Goal: Task Accomplishment & Management: Manage account settings

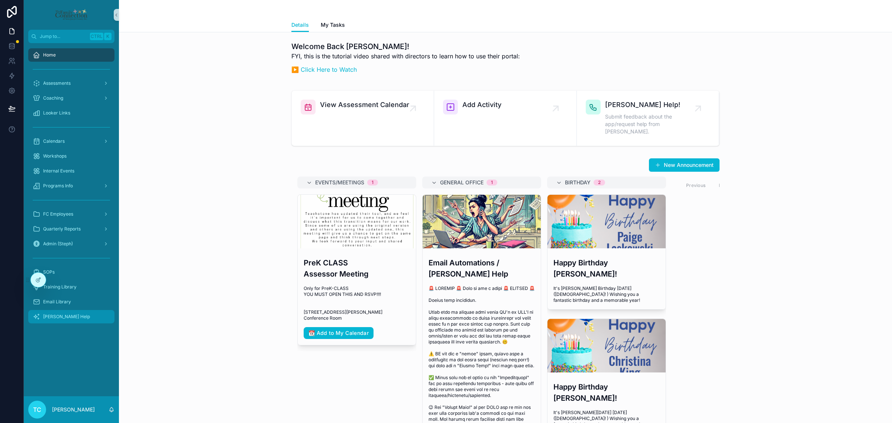
click at [66, 318] on div "[PERSON_NAME] Help" at bounding box center [71, 317] width 77 height 12
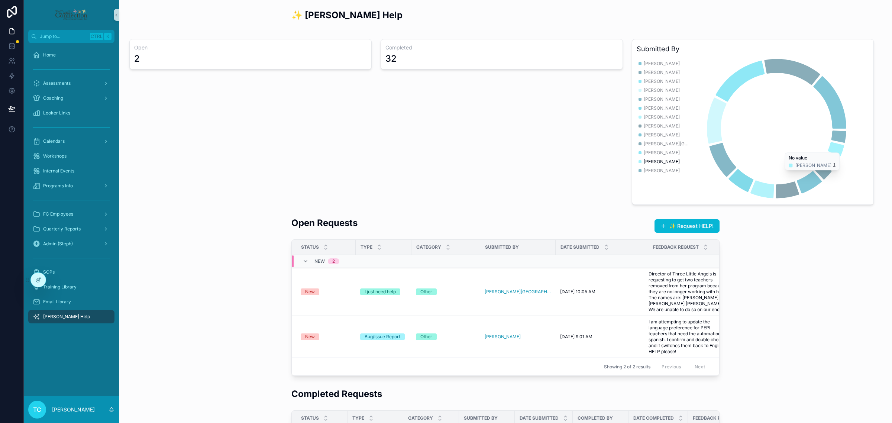
scroll to position [93, 0]
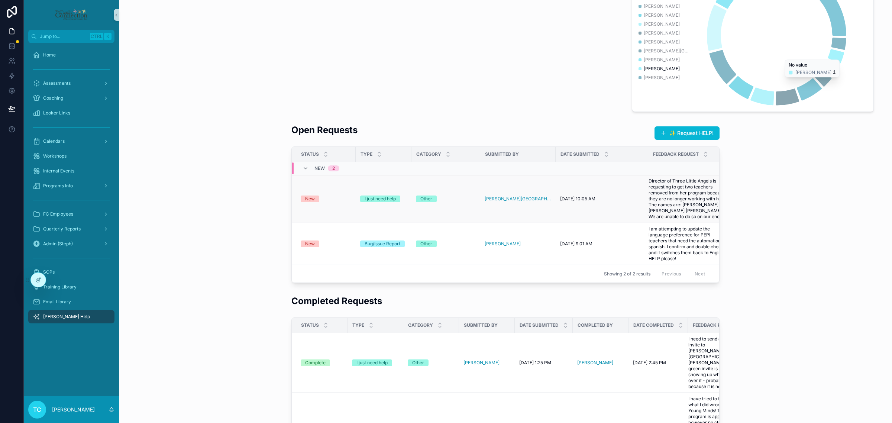
click at [311, 203] on td "New" at bounding box center [324, 199] width 64 height 48
click at [310, 201] on div "New" at bounding box center [310, 198] width 10 height 7
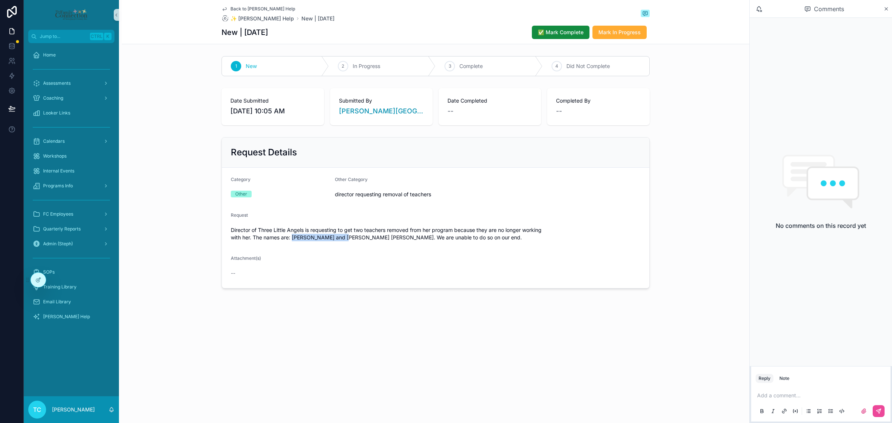
drag, startPoint x: 314, startPoint y: 238, endPoint x: 362, endPoint y: 239, distance: 47.9
click at [362, 239] on span "Director of Three Little Angels is requesting to get two teachers removed from …" at bounding box center [436, 233] width 410 height 15
copy span "[PERSON_NAME]"
click at [605, 336] on div "Back to Trish Help ✨ Trish Help New | 9.8.2025 New | 9.8.2025 ✅ Mark Complete M…" at bounding box center [435, 169] width 627 height 339
click at [790, 393] on p "scrollable content" at bounding box center [822, 395] width 130 height 7
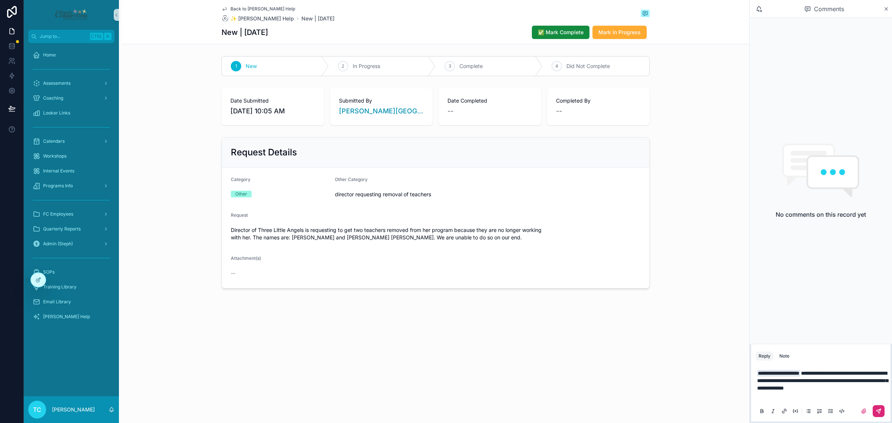
click at [880, 414] on icon "scrollable content" at bounding box center [878, 411] width 6 height 6
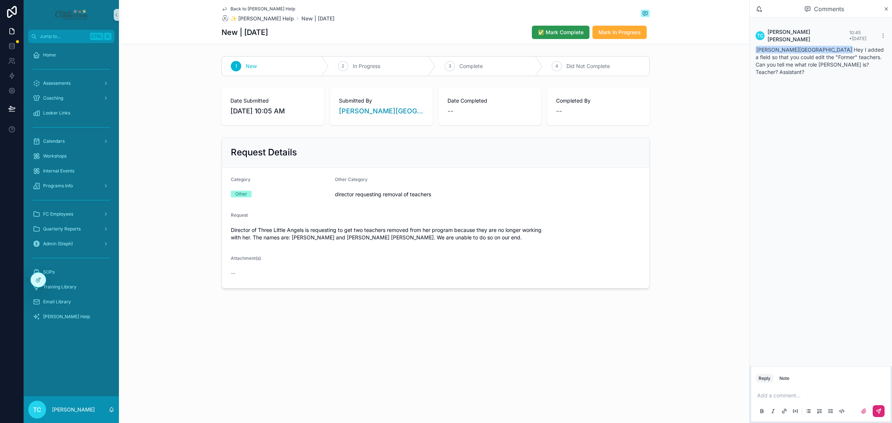
click at [548, 30] on span "✅ Mark Complete" at bounding box center [561, 32] width 46 height 7
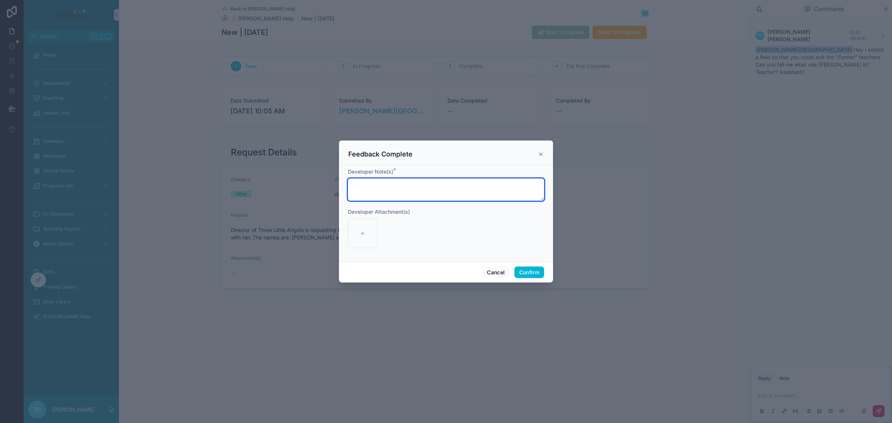
click at [467, 190] on textarea at bounding box center [446, 189] width 196 height 22
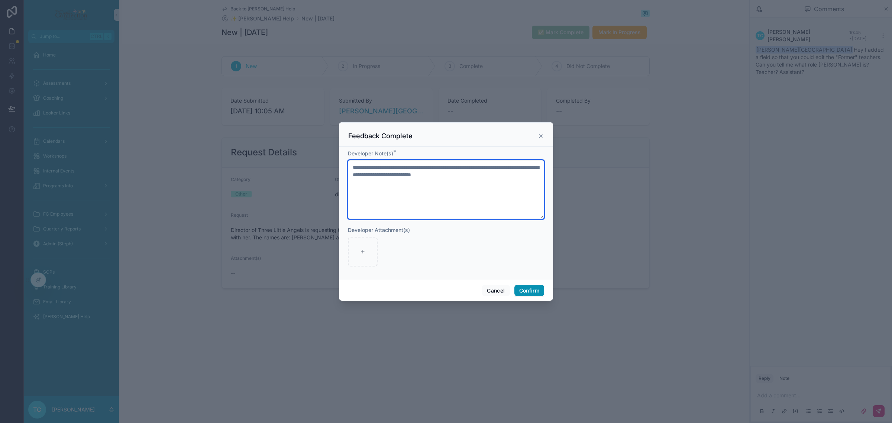
type textarea "**********"
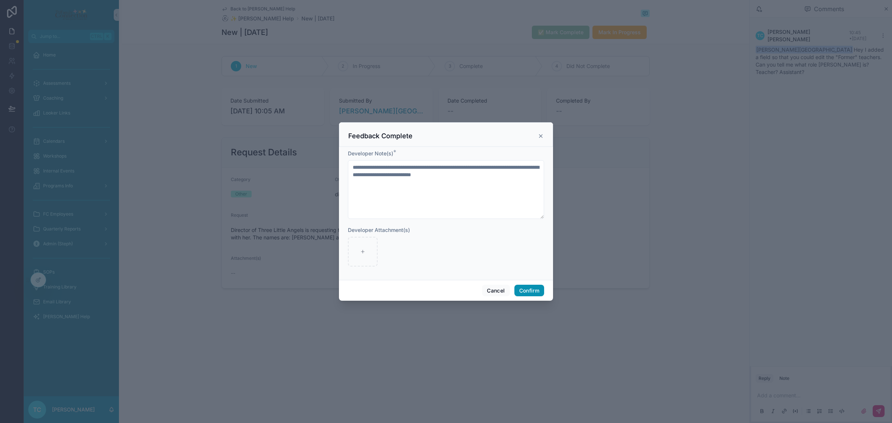
click at [540, 288] on button "Confirm" at bounding box center [529, 291] width 30 height 12
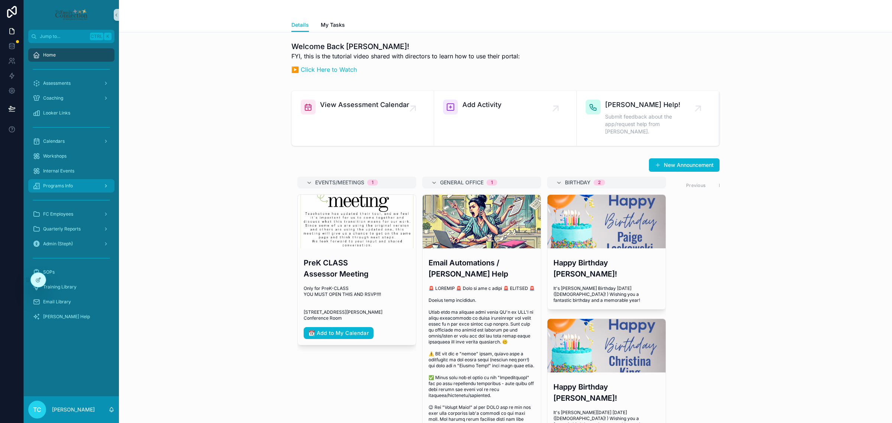
click at [75, 186] on div "Programs Info" at bounding box center [71, 186] width 77 height 12
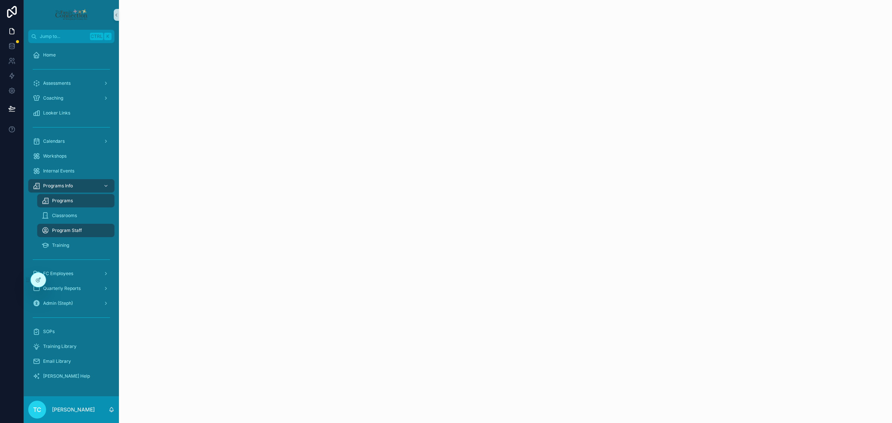
click at [76, 201] on div "Programs" at bounding box center [76, 201] width 68 height 12
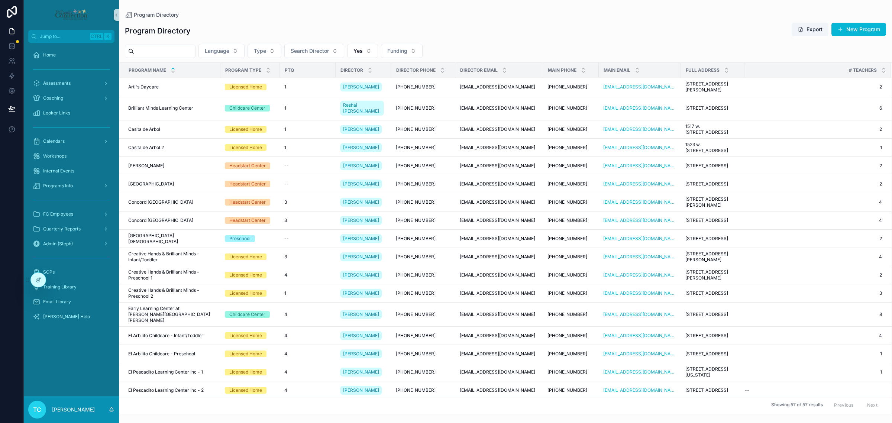
click at [191, 50] on input "scrollable content" at bounding box center [164, 51] width 61 height 10
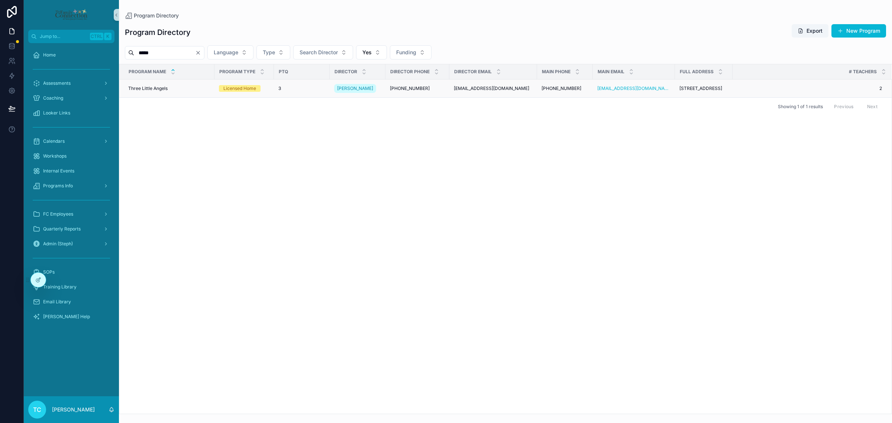
type input "*****"
click at [157, 91] on span "Three Little Angels" at bounding box center [147, 88] width 39 height 6
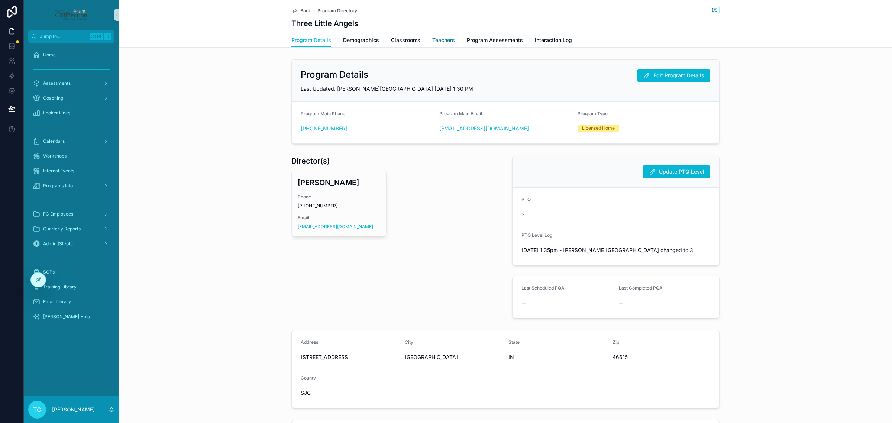
click at [435, 36] on span "Teachers" at bounding box center [443, 39] width 23 height 7
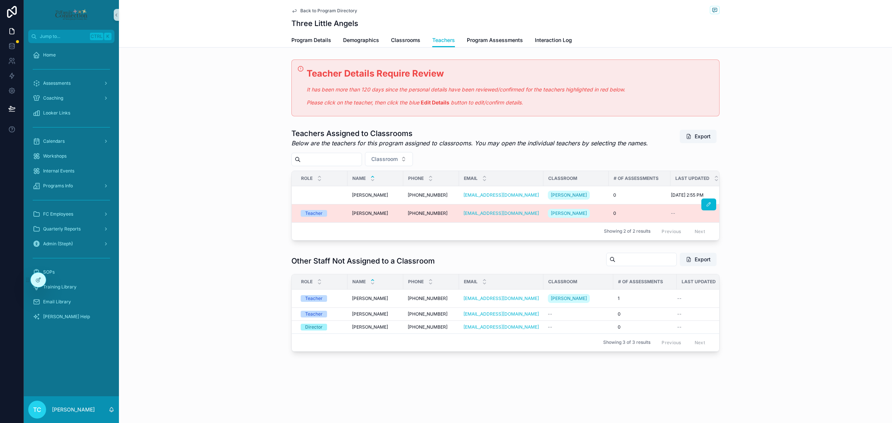
click at [339, 217] on div "Teacher" at bounding box center [322, 213] width 42 height 7
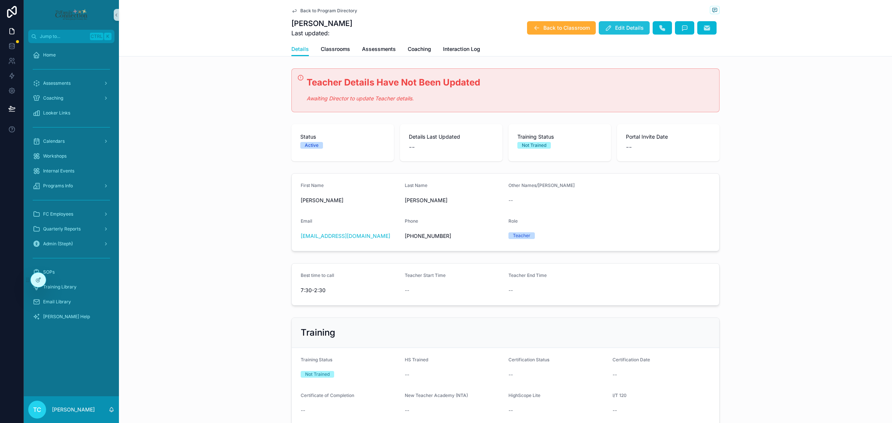
click at [623, 29] on span "Edit Details" at bounding box center [629, 27] width 29 height 7
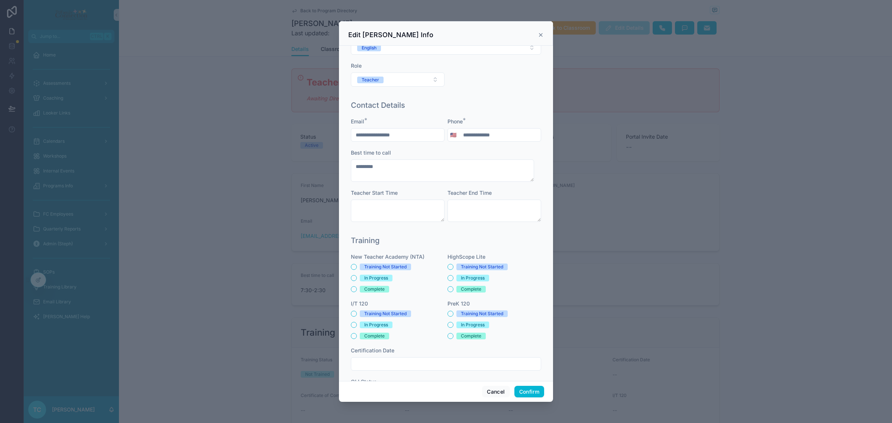
scroll to position [84, 0]
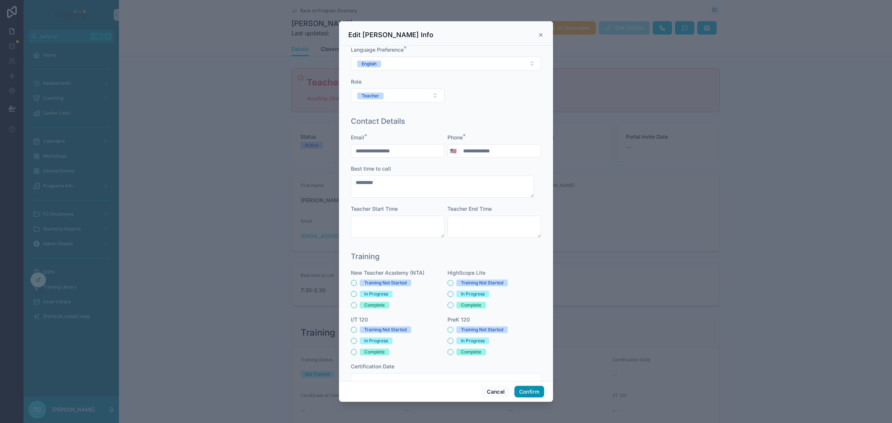
click at [520, 393] on button "Confirm" at bounding box center [529, 392] width 30 height 12
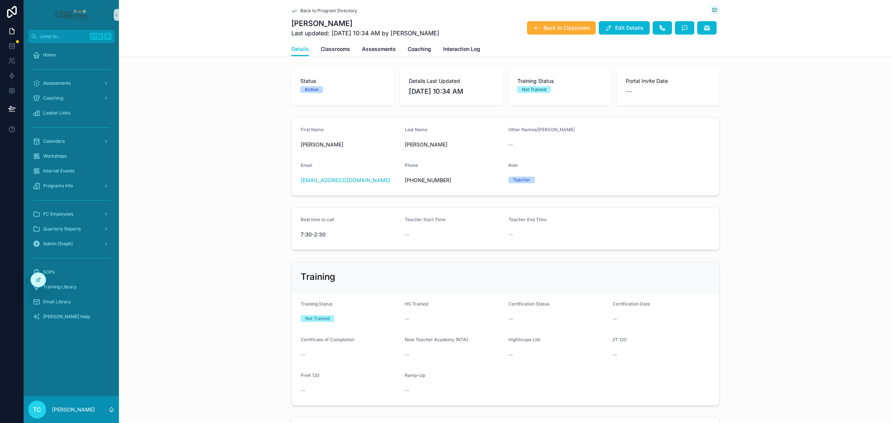
click at [539, 36] on div "[PERSON_NAME] Last updated: [DATE] 10:34 AM by [PERSON_NAME] Back to Classroom …" at bounding box center [505, 27] width 428 height 19
click at [542, 32] on button "Back to Classroom" at bounding box center [561, 27] width 69 height 13
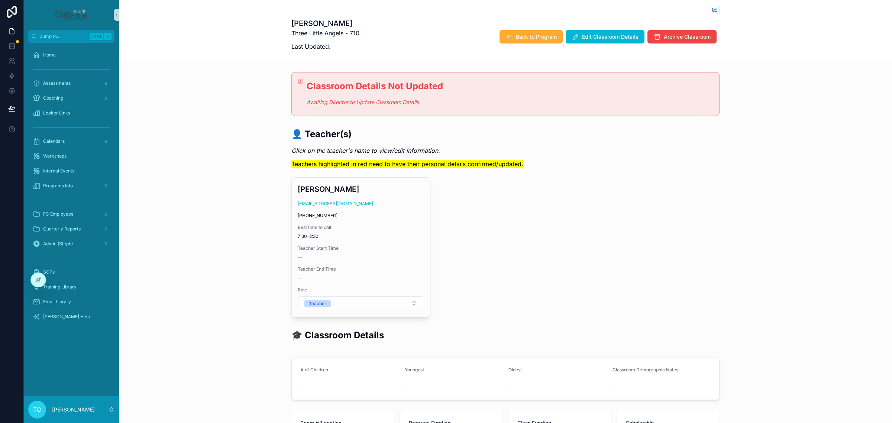
click at [572, 223] on div "[PERSON_NAME] [PERSON_NAME][EMAIL_ADDRESS][DOMAIN_NAME] [PHONE_NUMBER] Best tim…" at bounding box center [505, 247] width 428 height 140
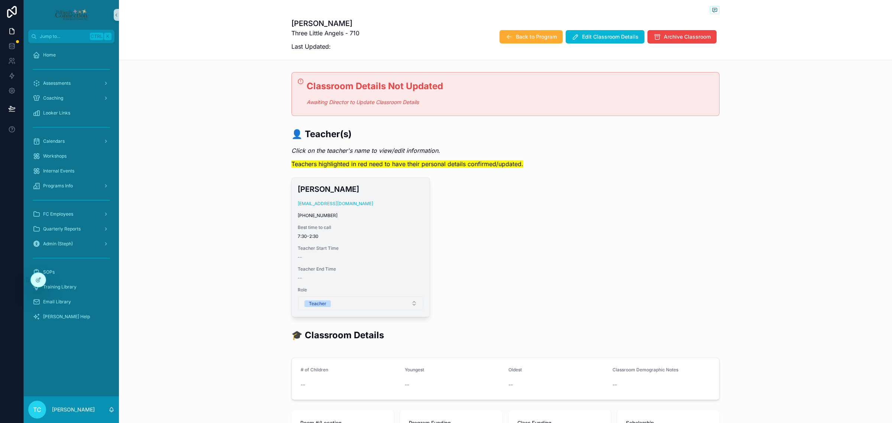
click at [414, 307] on button "Teacher" at bounding box center [360, 303] width 125 height 14
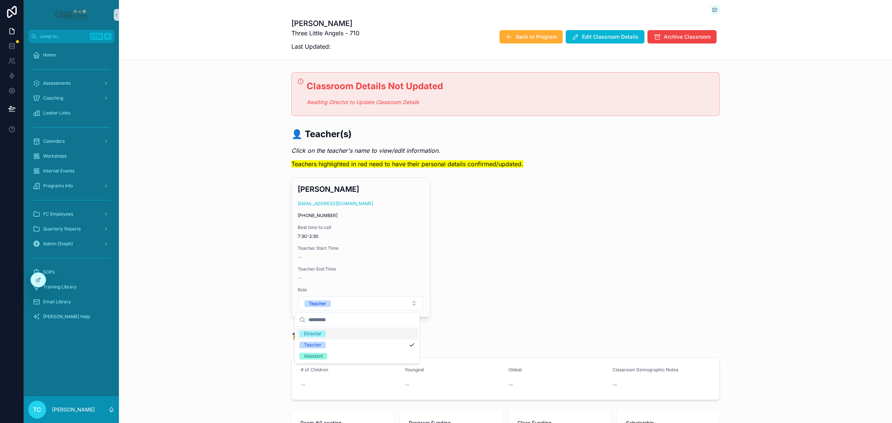
click at [519, 279] on div "[PERSON_NAME] [PERSON_NAME][EMAIL_ADDRESS][DOMAIN_NAME] [PHONE_NUMBER] Best tim…" at bounding box center [505, 247] width 428 height 140
click at [614, 35] on span "Edit Classroom Details" at bounding box center [610, 36] width 56 height 7
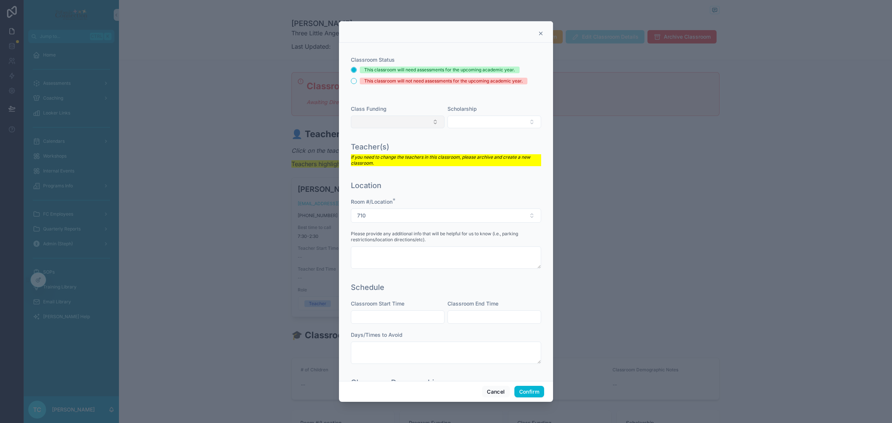
click at [427, 120] on button "Select Button" at bounding box center [398, 122] width 94 height 13
click at [397, 197] on div "ECAP" at bounding box center [395, 199] width 89 height 12
click at [515, 139] on div "Class Funding ECAP Scholarship" at bounding box center [446, 117] width 196 height 45
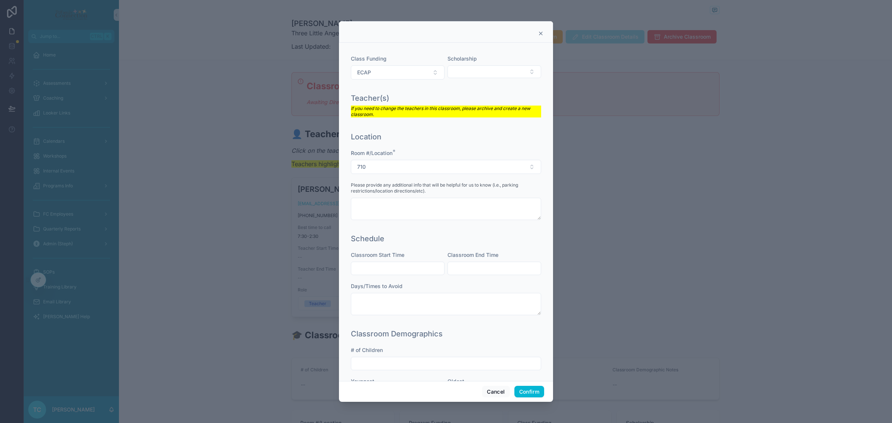
scroll to position [128, 0]
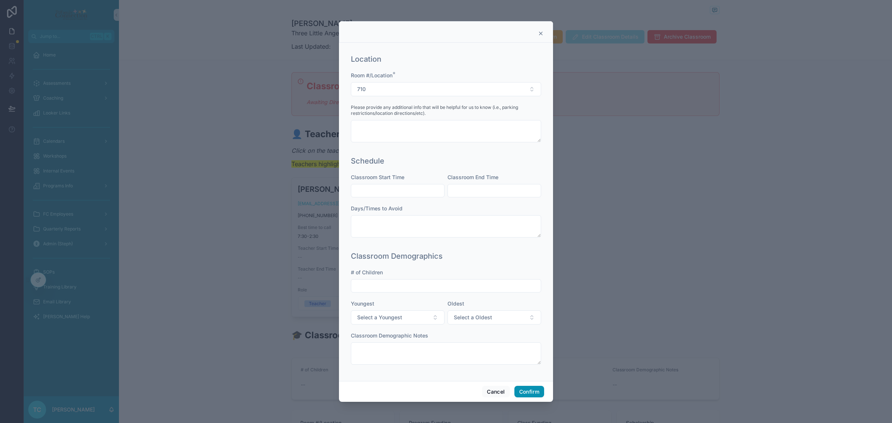
click at [530, 390] on button "Confirm" at bounding box center [529, 392] width 30 height 12
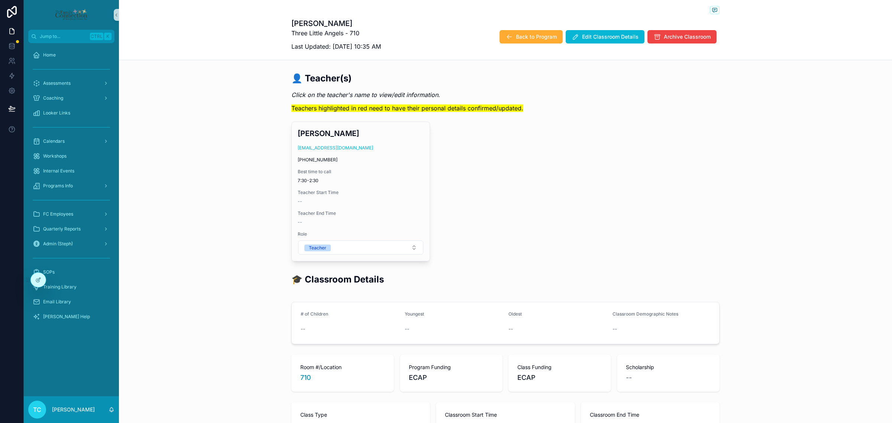
click at [736, 170] on div "👤 Teacher(s) Click on the teacher's name to view/edit information. Teachers hig…" at bounding box center [505, 166] width 773 height 195
click at [517, 38] on span "Back to Program" at bounding box center [536, 36] width 41 height 7
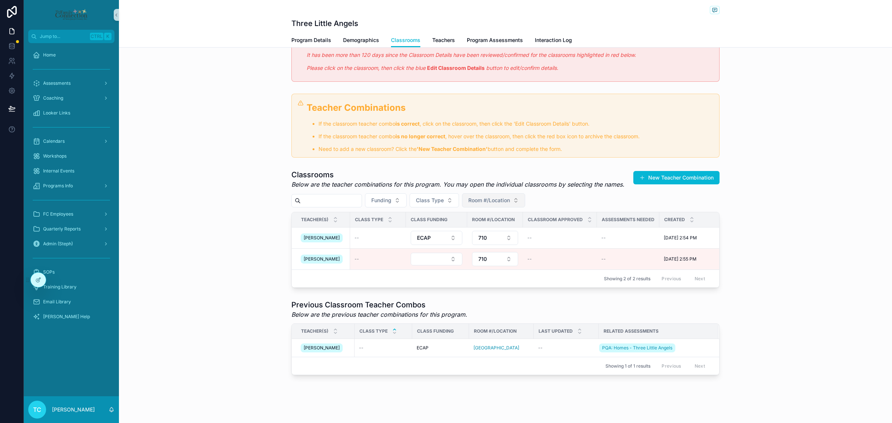
scroll to position [65, 0]
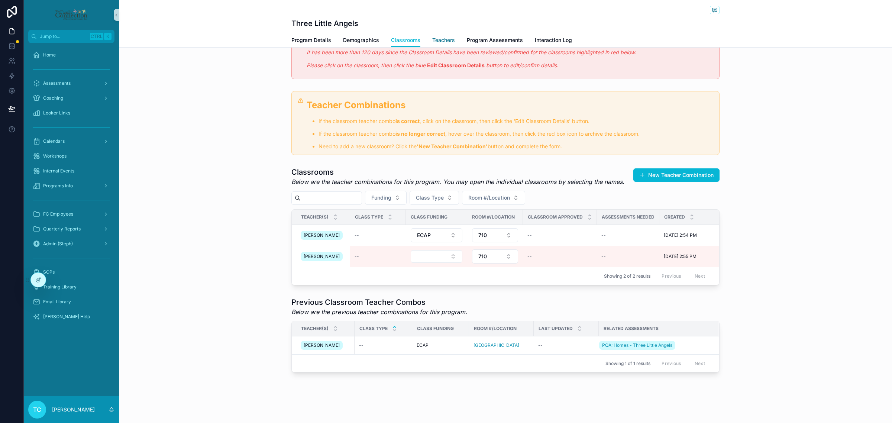
click at [439, 43] on span "Teachers" at bounding box center [443, 39] width 23 height 7
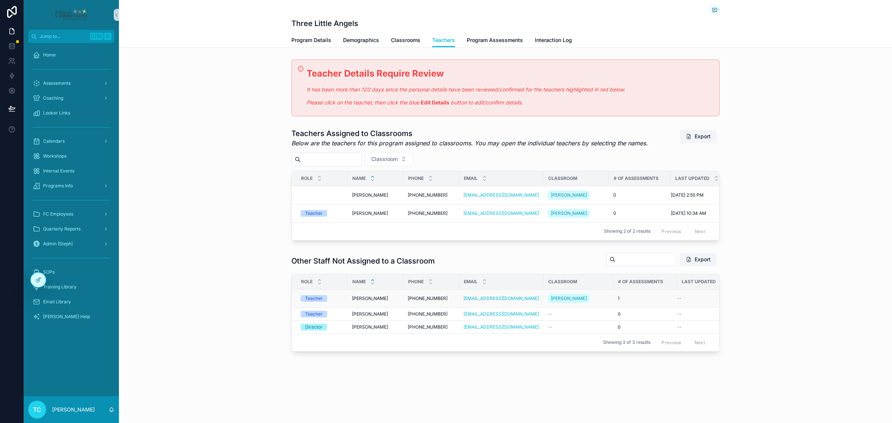
click at [325, 302] on span "Teacher" at bounding box center [314, 298] width 26 height 7
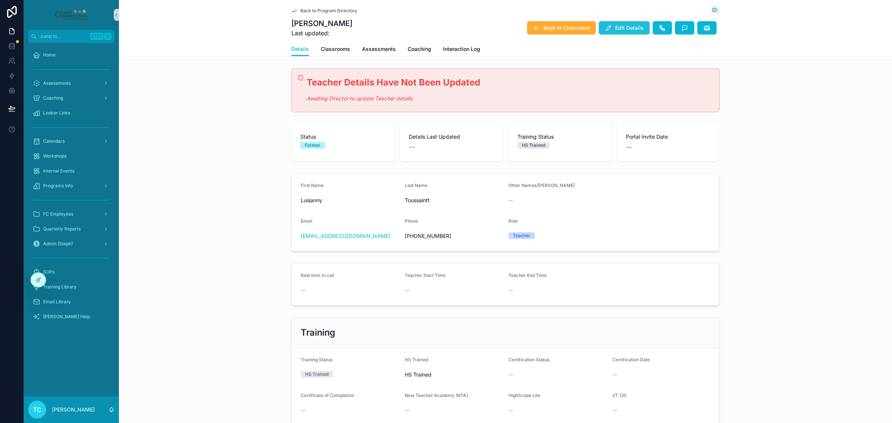
click at [617, 26] on span "Edit Details" at bounding box center [629, 27] width 29 height 7
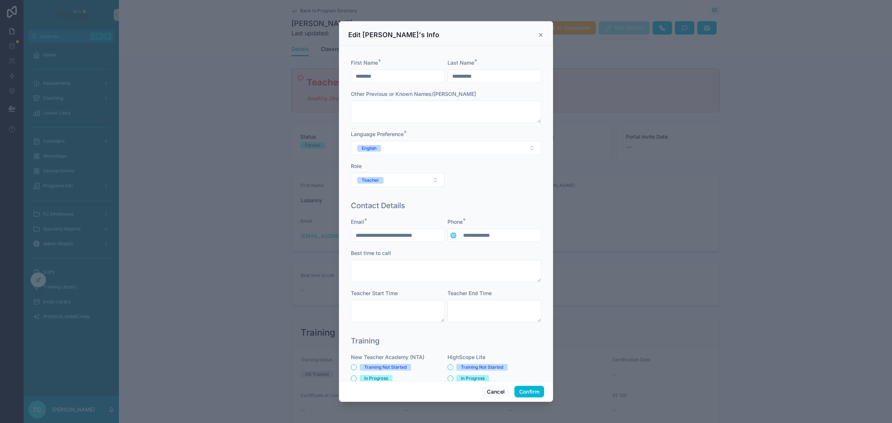
click at [506, 187] on div "**********" at bounding box center [446, 126] width 190 height 135
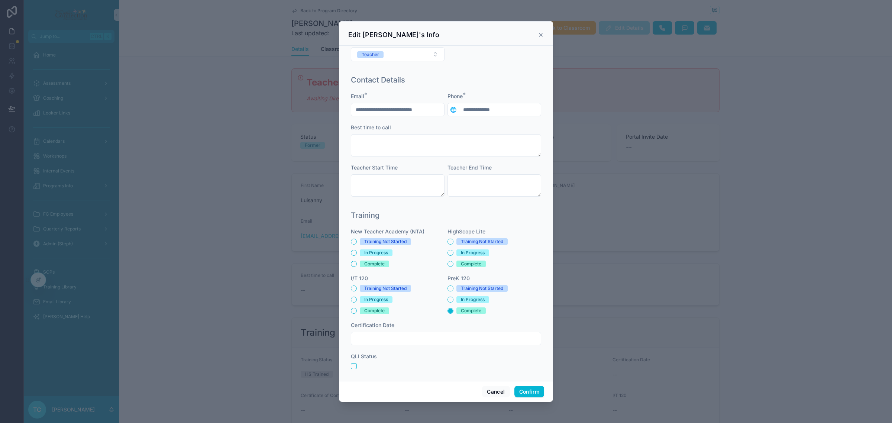
scroll to position [131, 0]
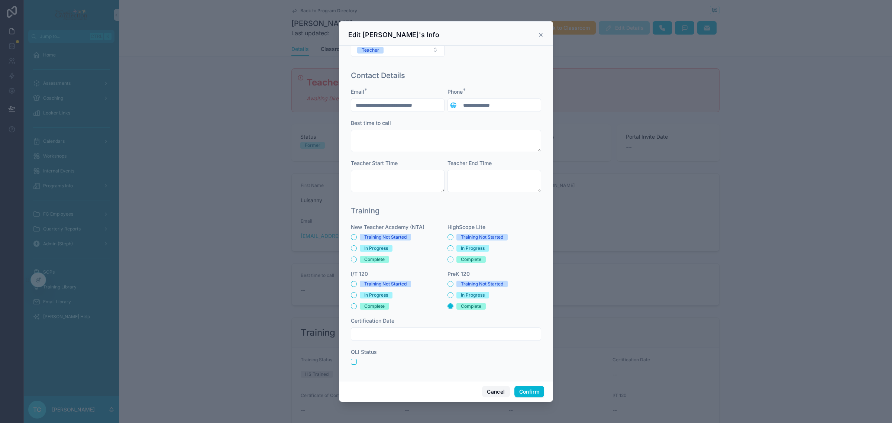
click at [500, 392] on button "Cancel" at bounding box center [495, 392] width 27 height 12
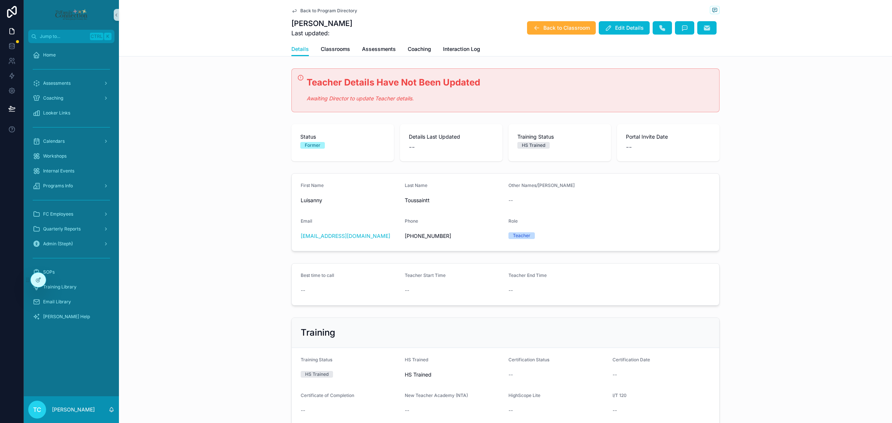
click at [188, 284] on div "Best time to call -- Teacher Start Time -- Teacher End Time --" at bounding box center [505, 284] width 773 height 48
click at [36, 280] on icon at bounding box center [37, 280] width 3 height 3
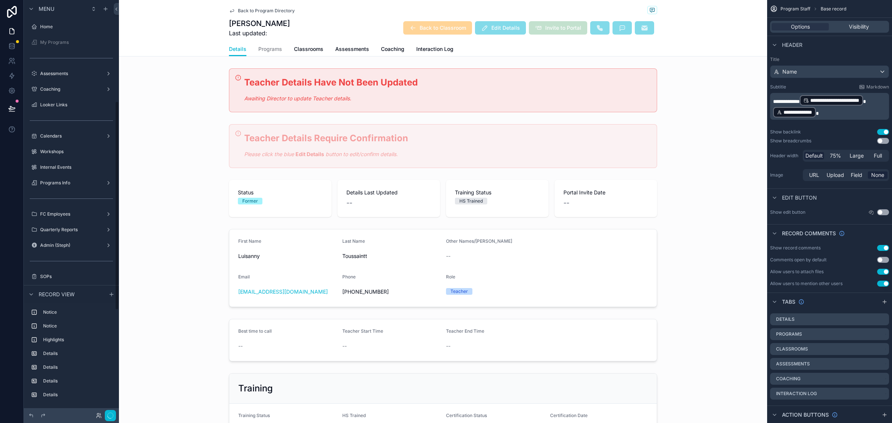
scroll to position [201, 0]
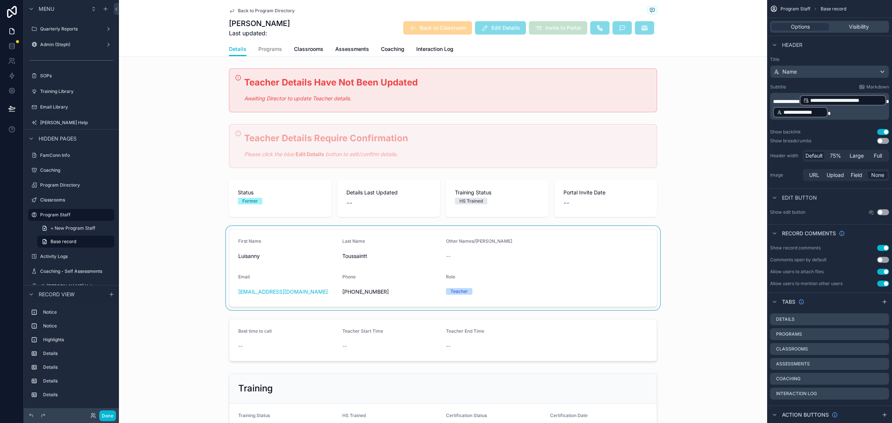
click at [707, 293] on div "scrollable content" at bounding box center [443, 268] width 648 height 84
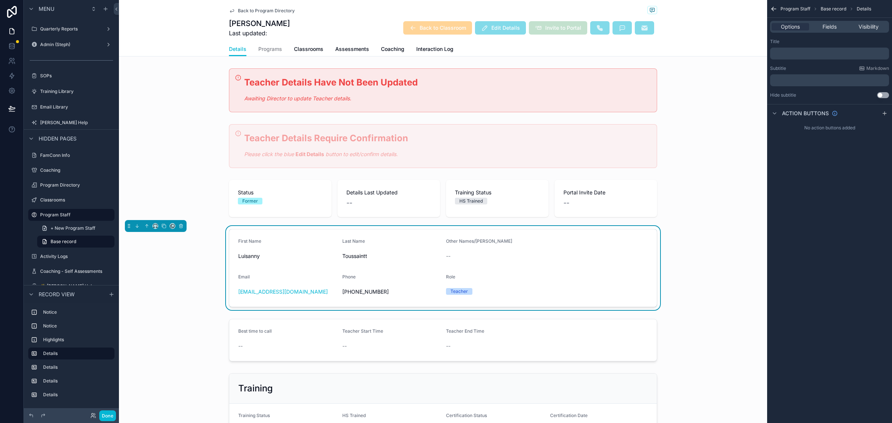
click at [480, 51] on div "Details Programs Classrooms Assessments Coaching Interaction Log" at bounding box center [443, 49] width 428 height 14
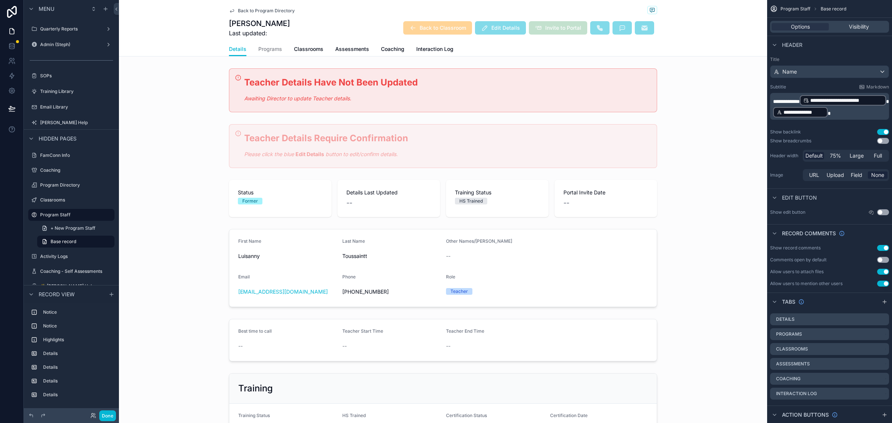
click at [488, 22] on div "Edit Details" at bounding box center [500, 27] width 51 height 13
click at [666, 217] on div "scrollable content" at bounding box center [443, 198] width 648 height 43
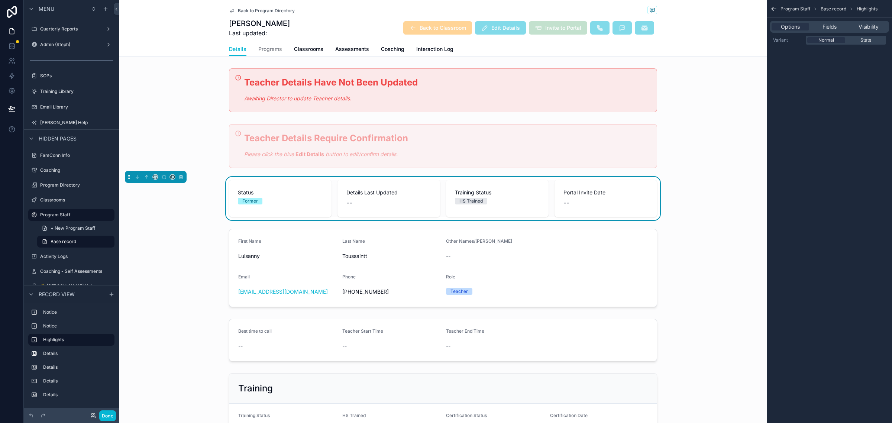
click at [655, 216] on div "Status Former Details Last Updated -- Training Status HS Trained Portal Invite …" at bounding box center [443, 198] width 648 height 43
click at [690, 130] on div "scrollable content" at bounding box center [443, 146] width 648 height 50
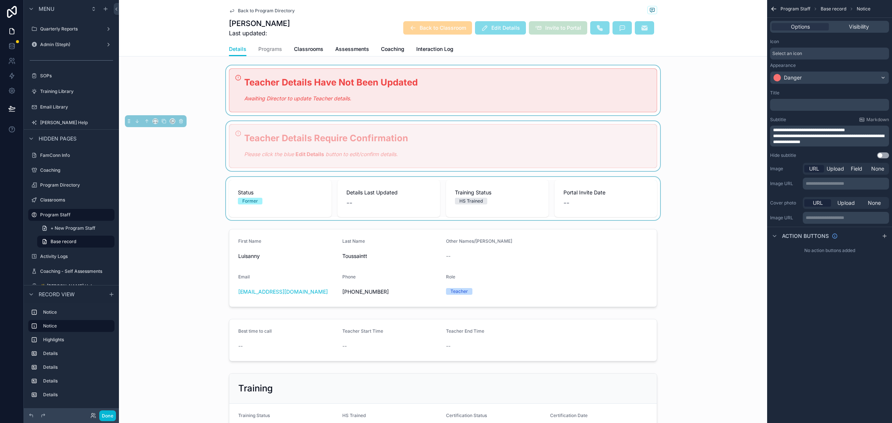
click at [663, 114] on div "scrollable content" at bounding box center [443, 90] width 648 height 50
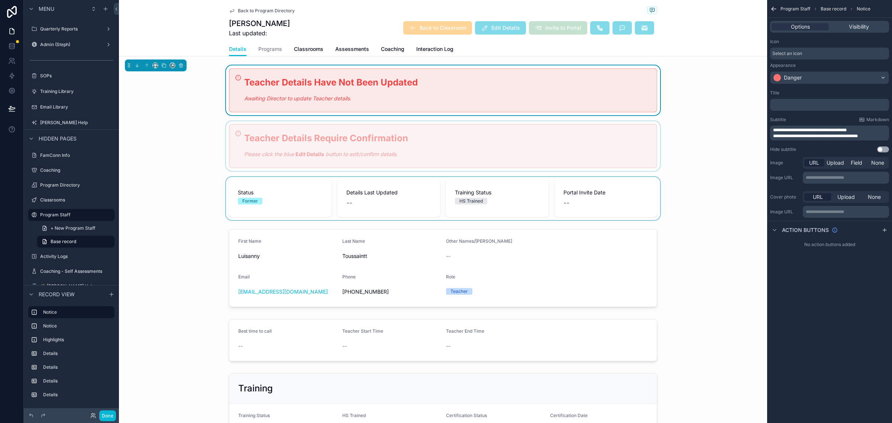
drag, startPoint x: 525, startPoint y: 48, endPoint x: 528, endPoint y: 45, distance: 4.7
click at [528, 45] on div "Details Programs Classrooms Assessments Coaching Interaction Log" at bounding box center [443, 49] width 428 height 14
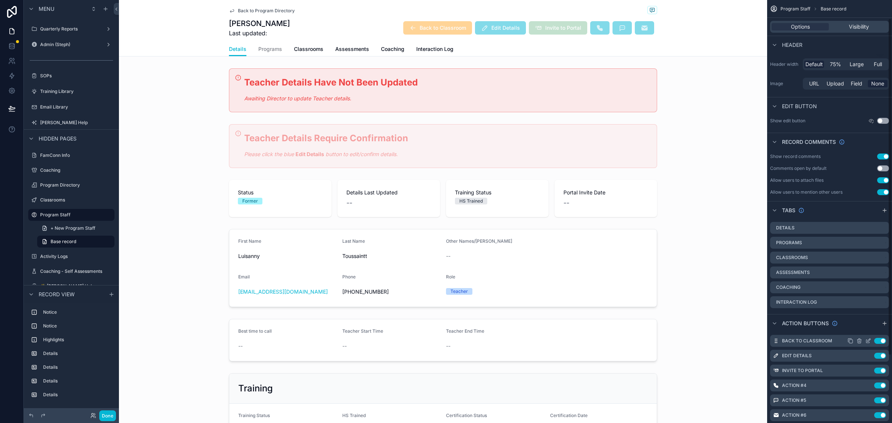
scroll to position [107, 0]
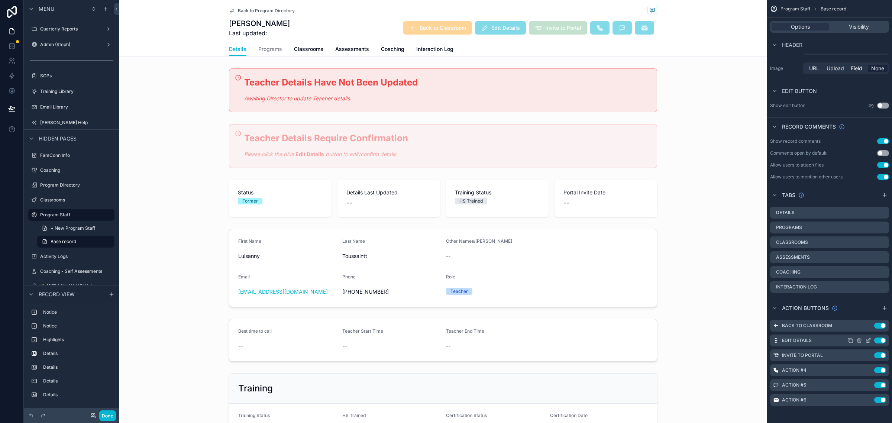
click at [868, 340] on icon "scrollable content" at bounding box center [868, 340] width 6 height 6
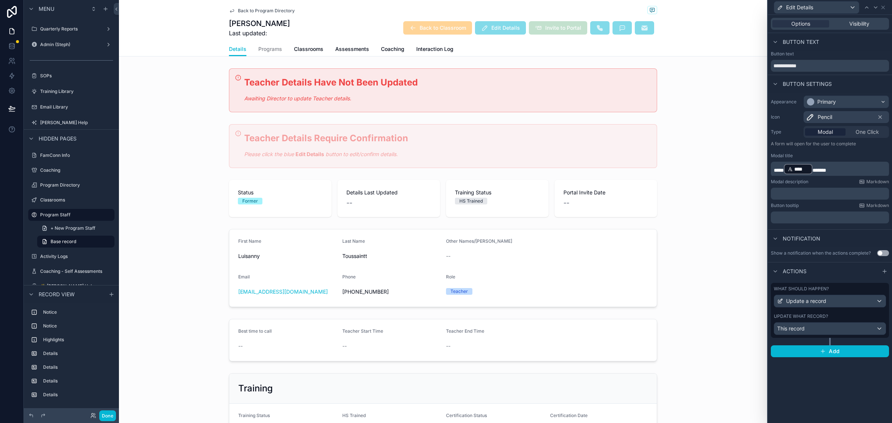
click at [846, 313] on div "What should happen? Update a record Update what record? This record" at bounding box center [830, 310] width 118 height 55
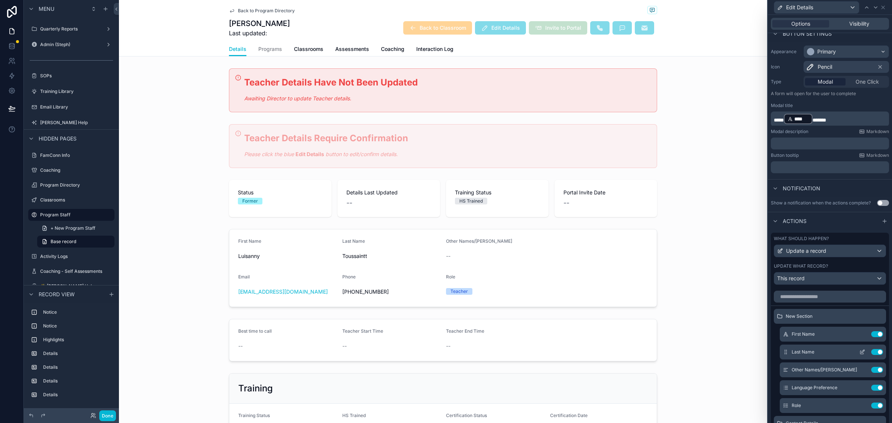
scroll to position [34, 0]
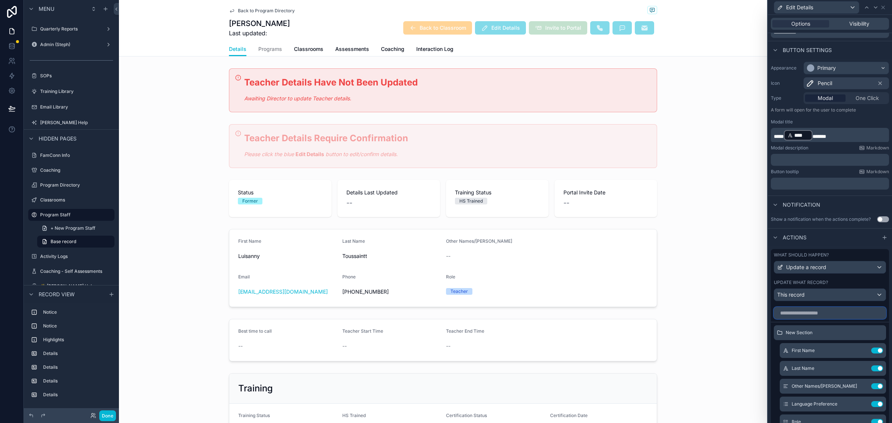
click at [806, 319] on input "text" at bounding box center [830, 313] width 112 height 12
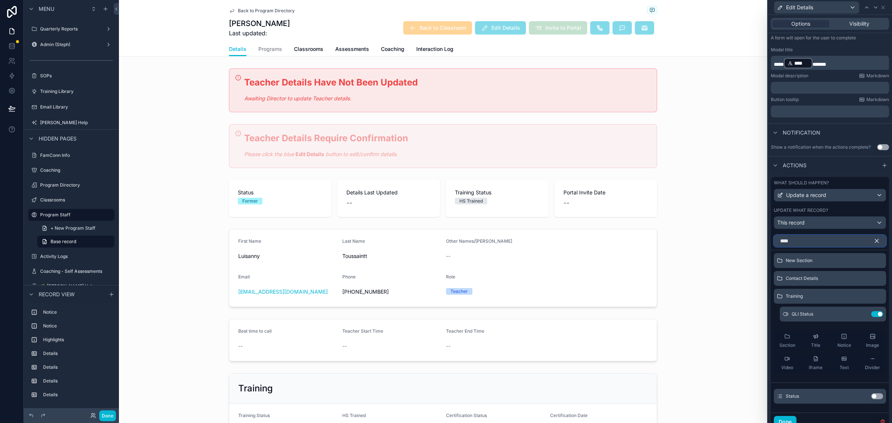
scroll to position [127, 0]
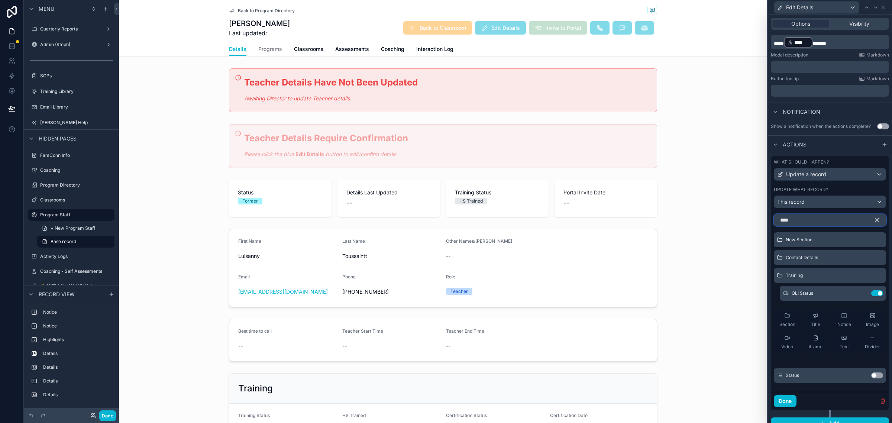
type input "****"
click at [871, 378] on button "Use setting" at bounding box center [877, 375] width 12 height 6
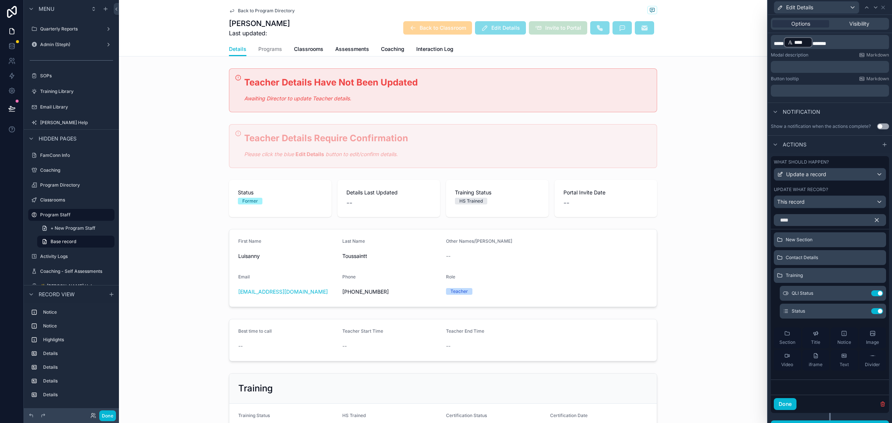
click at [873, 223] on icon "button" at bounding box center [876, 220] width 7 height 7
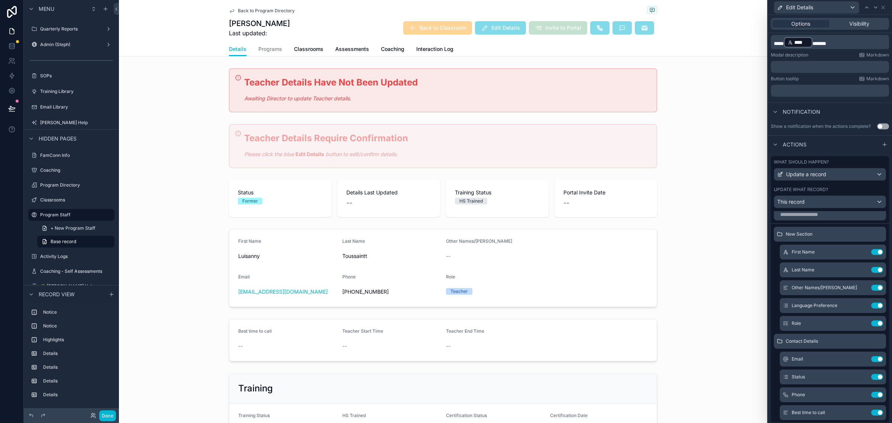
scroll to position [0, 0]
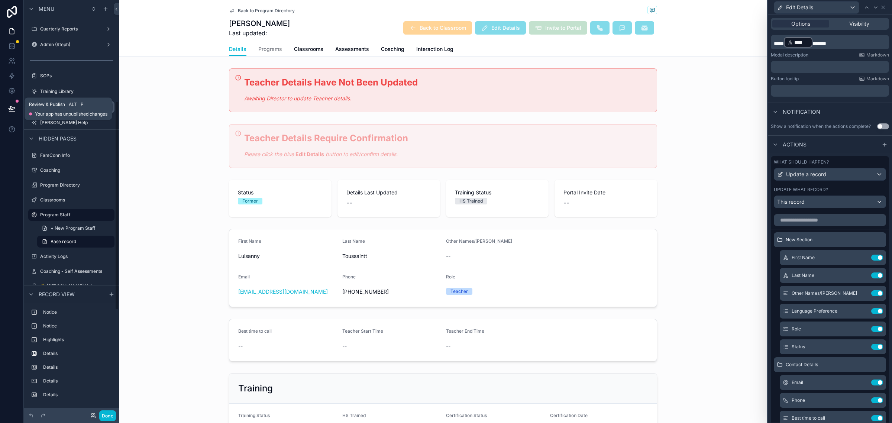
drag, startPoint x: 12, startPoint y: 108, endPoint x: 74, endPoint y: 104, distance: 62.9
click at [12, 108] on icon at bounding box center [11, 108] width 7 height 7
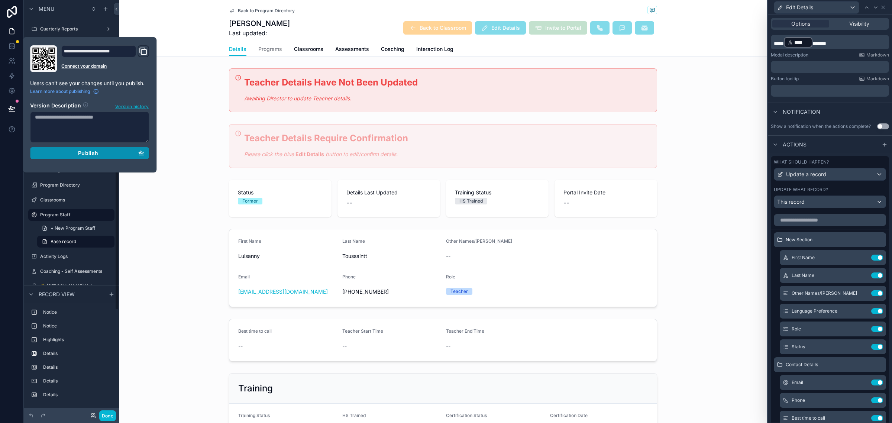
click at [114, 151] on div "Publish" at bounding box center [89, 153] width 109 height 7
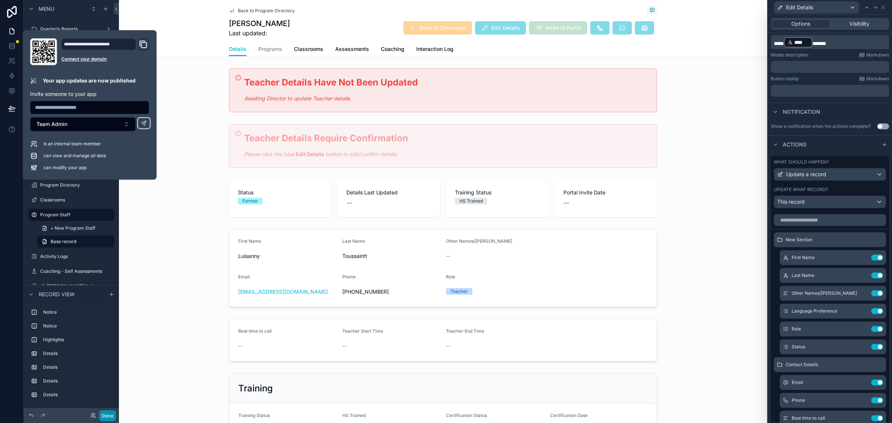
click at [107, 415] on button "Done" at bounding box center [107, 415] width 17 height 11
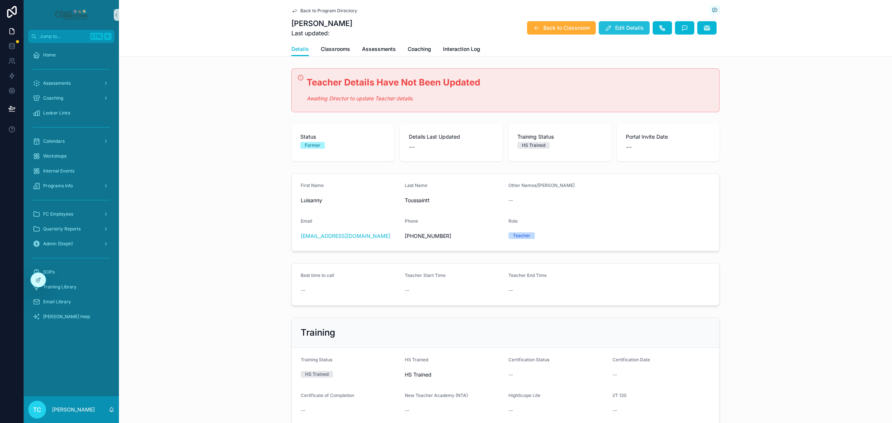
click at [618, 29] on span "Edit Details" at bounding box center [629, 27] width 29 height 7
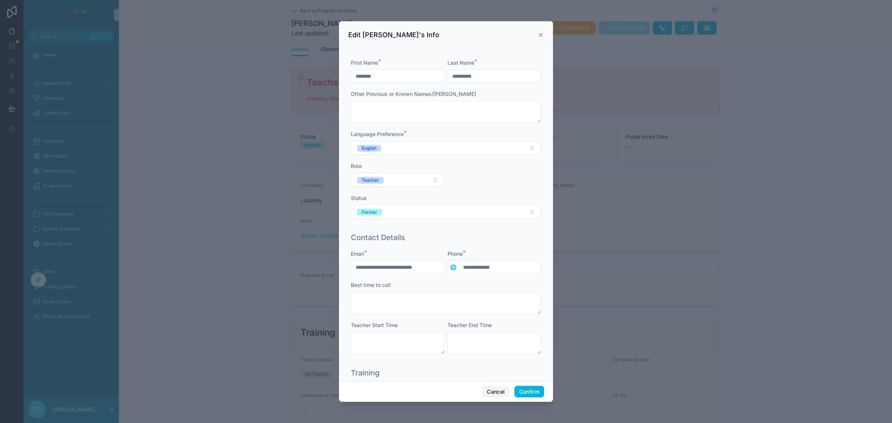
click at [493, 394] on button "Cancel" at bounding box center [495, 392] width 27 height 12
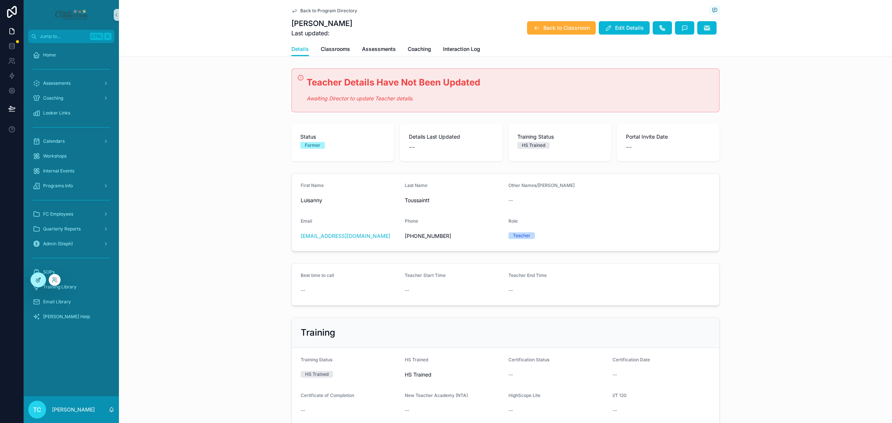
click at [37, 285] on div at bounding box center [38, 280] width 15 height 14
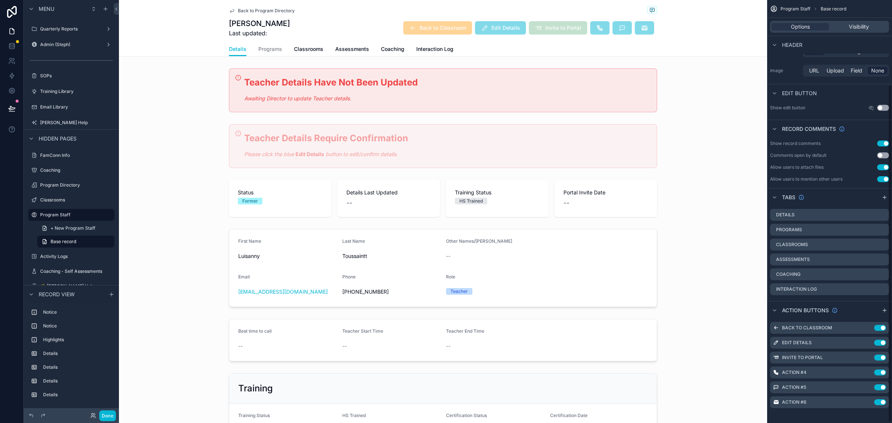
scroll to position [107, 0]
click at [868, 340] on icon "scrollable content" at bounding box center [868, 340] width 6 height 6
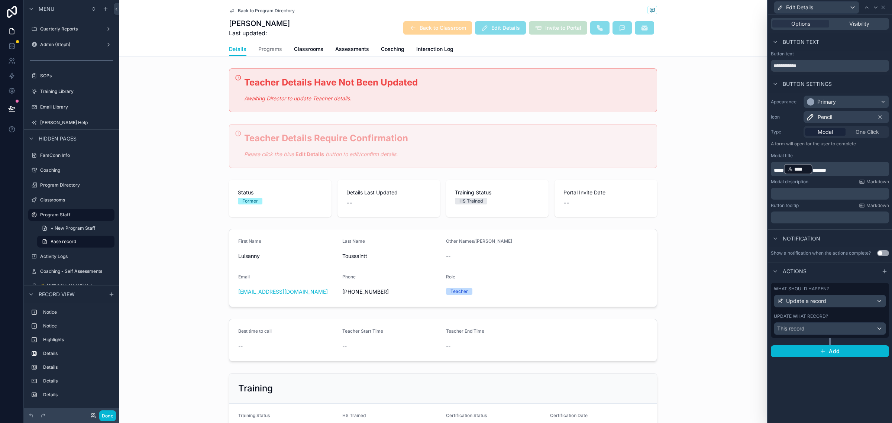
click at [861, 313] on div "What should happen? Update a record Update what record? This record" at bounding box center [830, 310] width 118 height 55
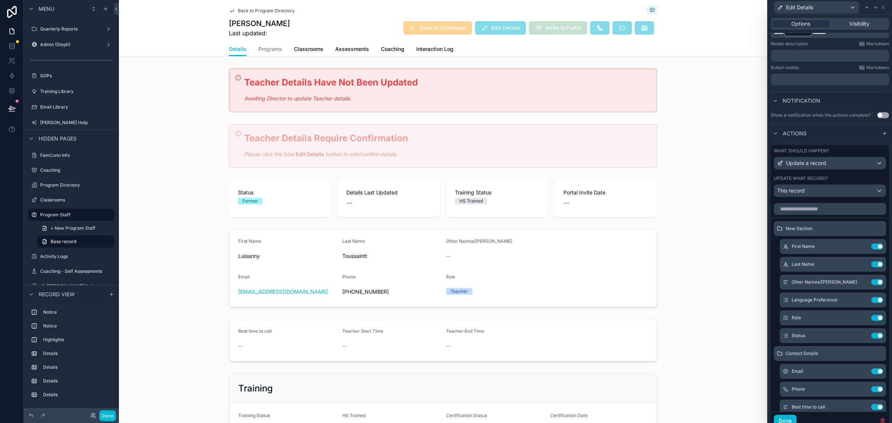
scroll to position [139, 0]
click at [859, 337] on icon at bounding box center [862, 334] width 6 height 6
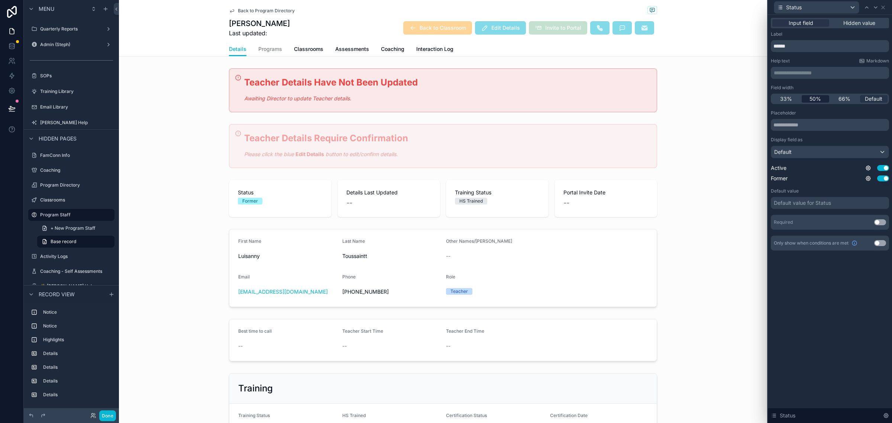
click at [813, 97] on span "50%" at bounding box center [815, 98] width 12 height 7
click at [822, 203] on div "Default value for Status" at bounding box center [802, 202] width 57 height 7
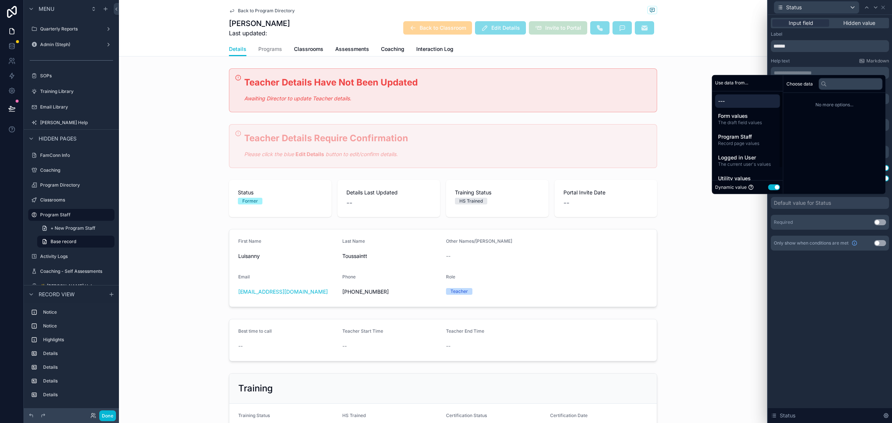
click at [768, 184] on button "Use setting" at bounding box center [774, 187] width 12 height 6
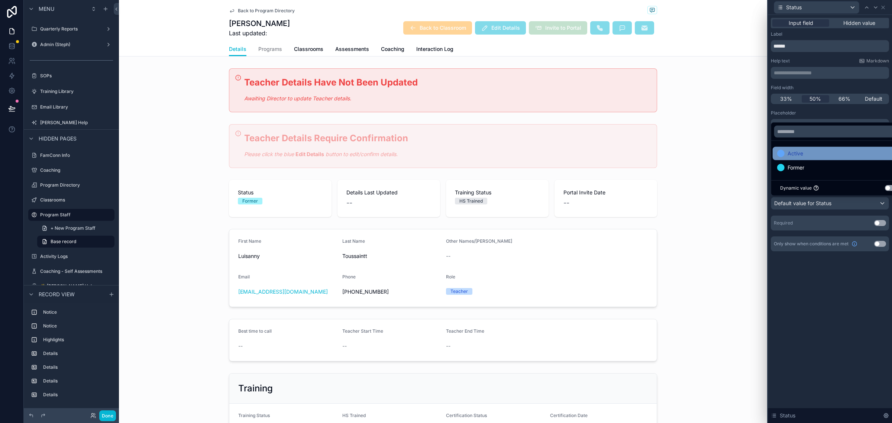
click at [793, 156] on span "Active" at bounding box center [795, 153] width 16 height 9
click at [813, 300] on div "**********" at bounding box center [830, 219] width 124 height 408
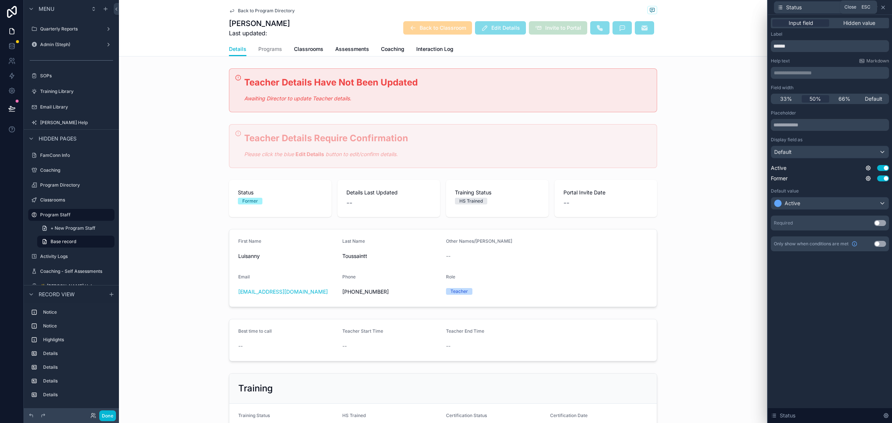
click at [886, 6] on icon at bounding box center [883, 7] width 6 height 6
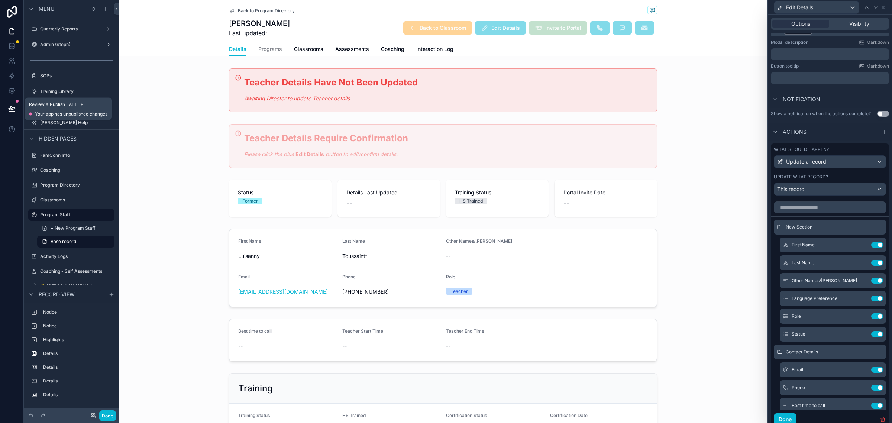
click at [10, 105] on icon at bounding box center [11, 108] width 7 height 7
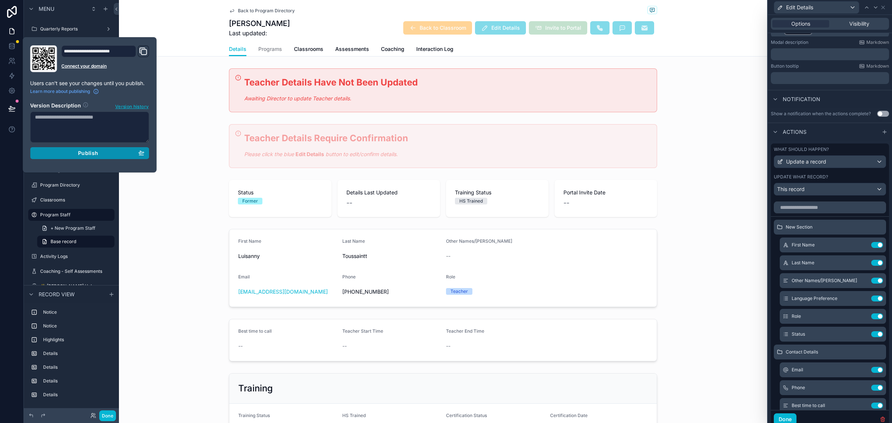
click at [97, 153] on span "Publish" at bounding box center [88, 153] width 20 height 7
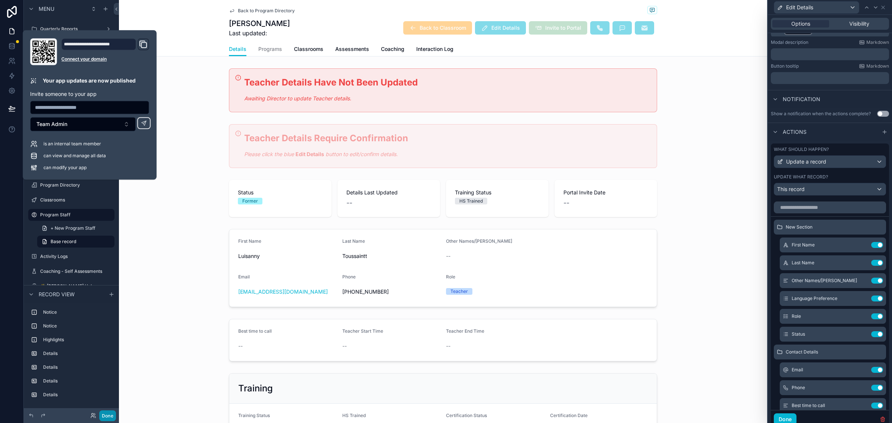
click at [113, 417] on button "Done" at bounding box center [107, 415] width 17 height 11
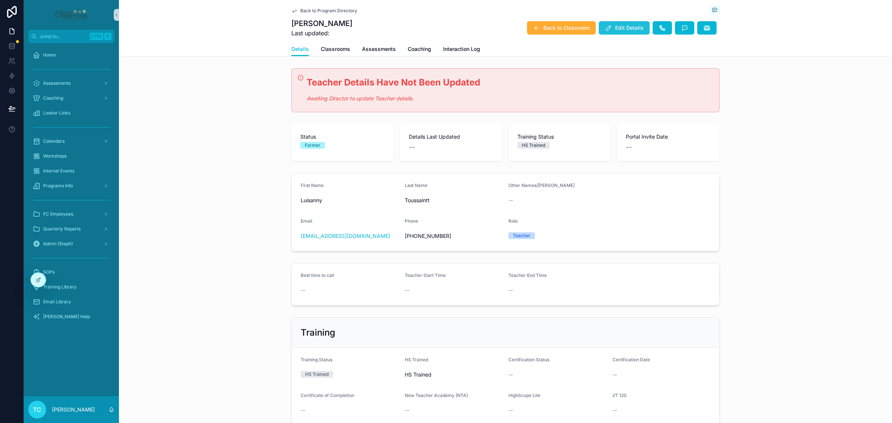
click at [622, 26] on span "Edit Details" at bounding box center [629, 27] width 29 height 7
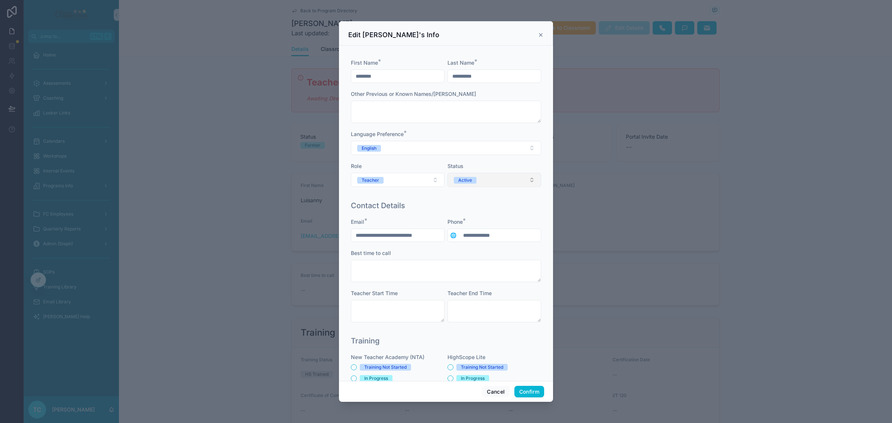
click at [520, 181] on button "Active" at bounding box center [494, 180] width 94 height 14
click at [497, 229] on div "Former" at bounding box center [488, 232] width 89 height 11
click at [535, 200] on div "**********" at bounding box center [446, 264] width 196 height 135
click at [534, 395] on button "Confirm" at bounding box center [529, 392] width 30 height 12
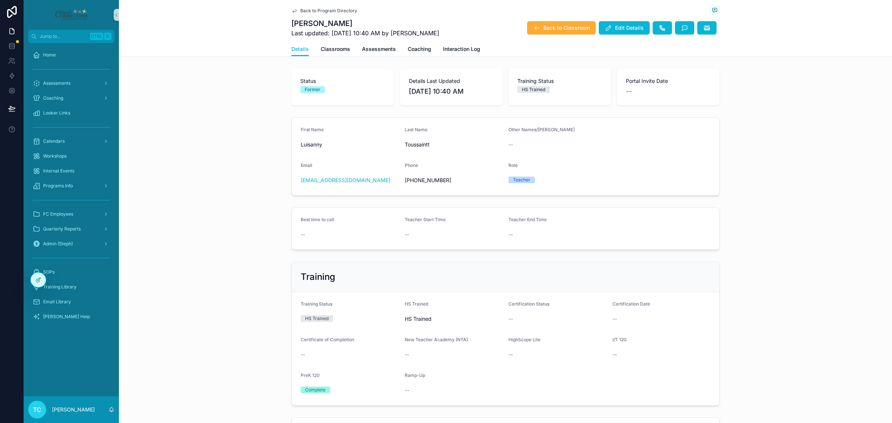
click at [236, 329] on div "Training Training Status HS Trained HS Trained HS Trained Certification Status …" at bounding box center [505, 334] width 773 height 150
click at [38, 281] on icon at bounding box center [39, 279] width 3 height 3
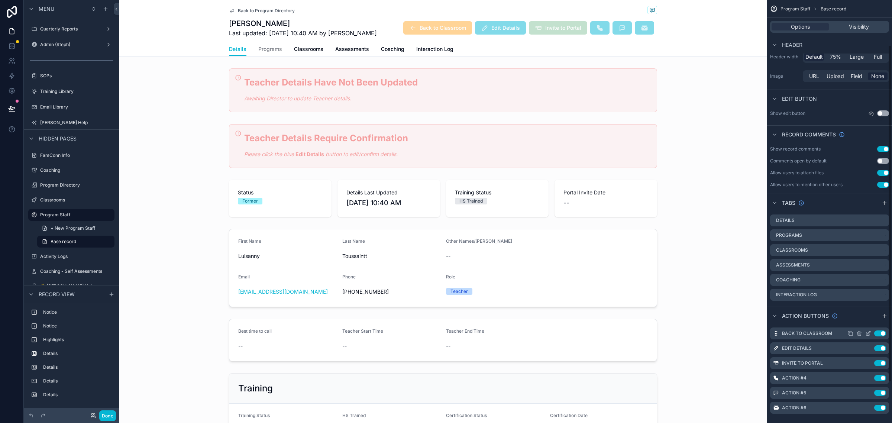
scroll to position [107, 0]
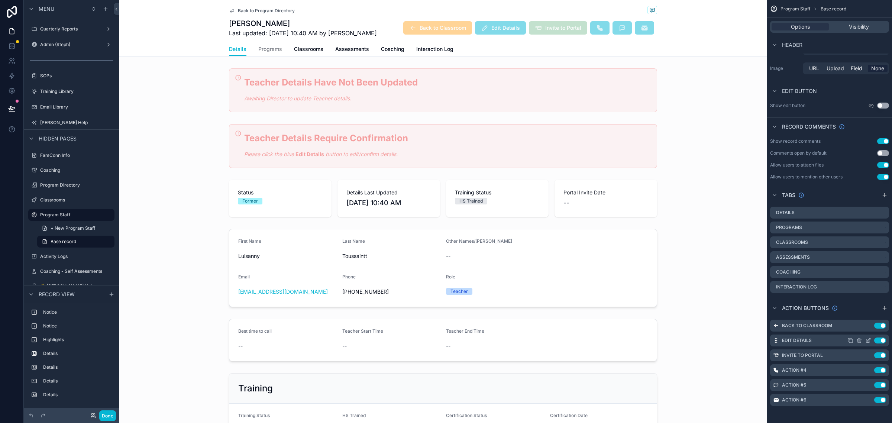
click at [866, 340] on icon "scrollable content" at bounding box center [867, 340] width 3 height 3
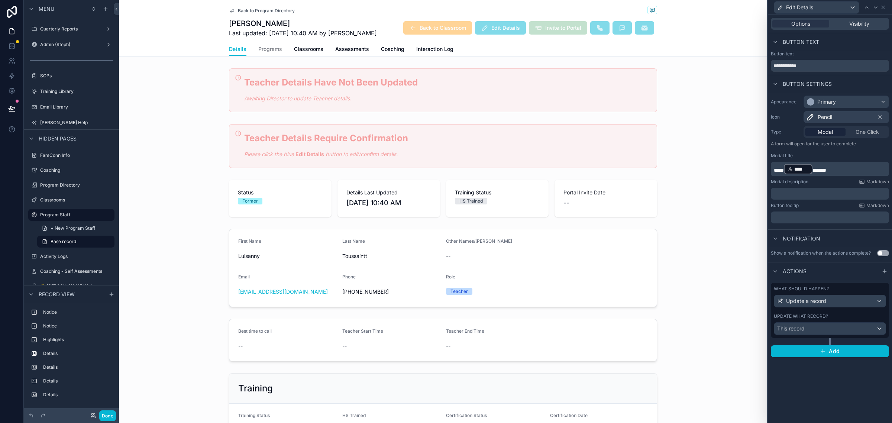
click at [848, 314] on div "Update what record?" at bounding box center [830, 316] width 112 height 6
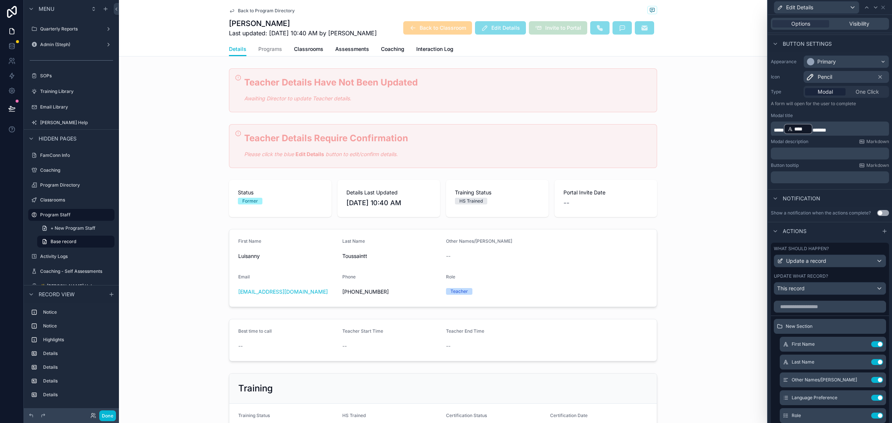
scroll to position [93, 0]
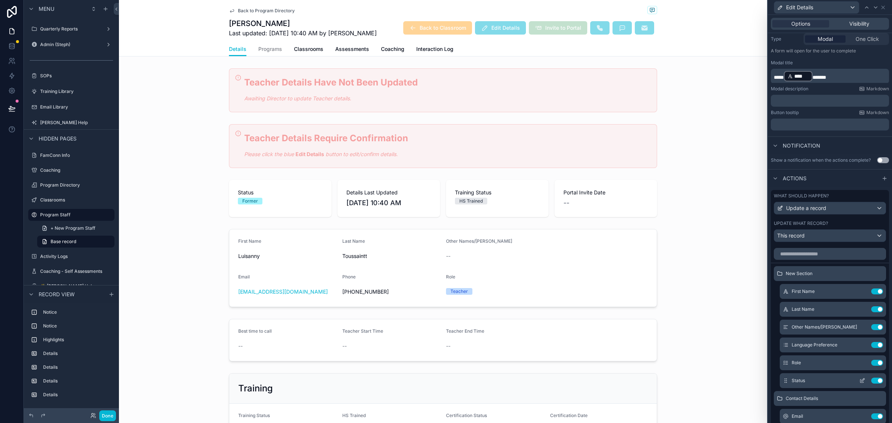
click at [859, 383] on icon at bounding box center [862, 381] width 6 height 6
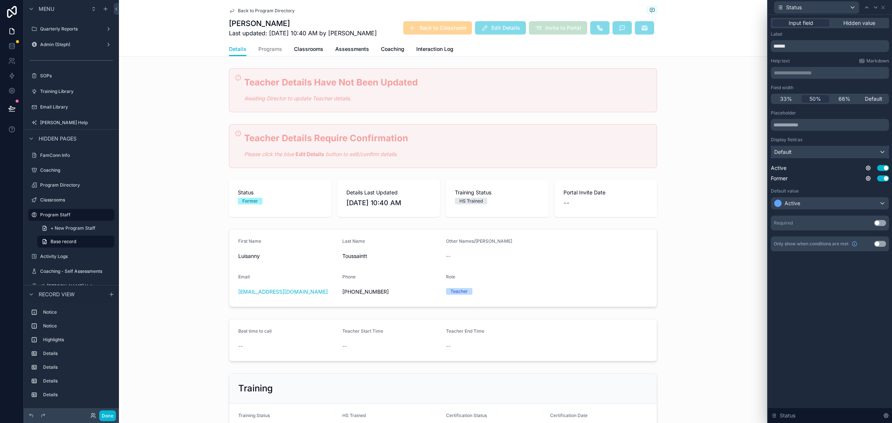
click at [881, 150] on div "Default" at bounding box center [829, 152] width 117 height 12
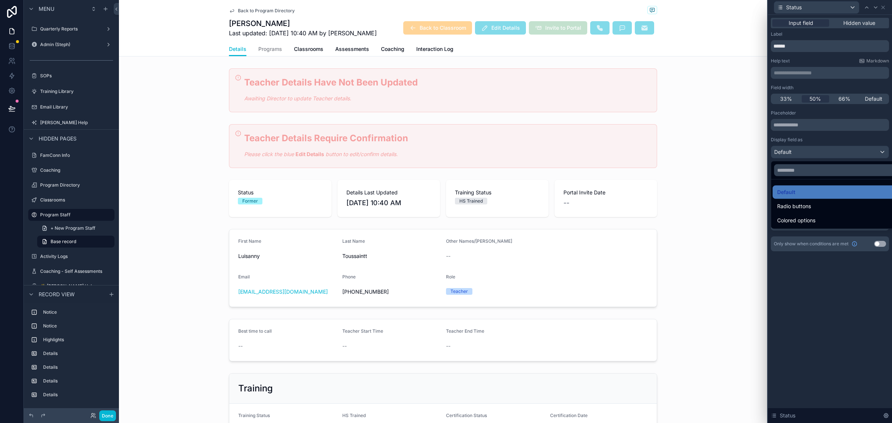
click at [816, 377] on div at bounding box center [830, 211] width 124 height 423
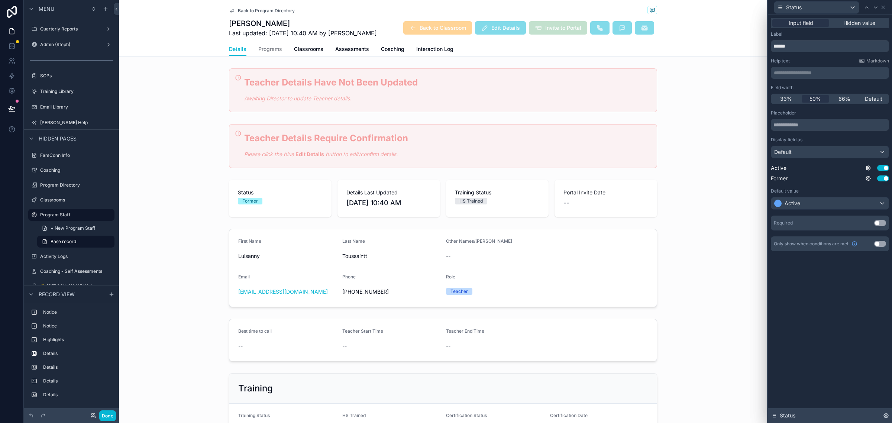
click at [884, 412] on icon at bounding box center [886, 415] width 6 height 6
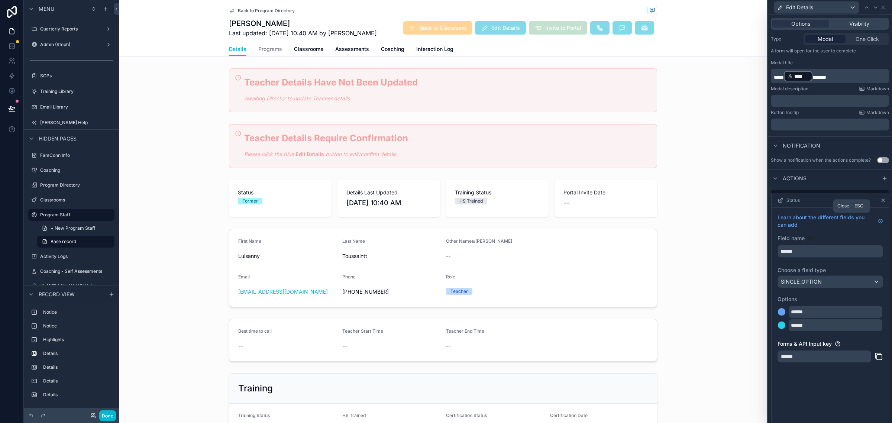
click at [880, 203] on icon at bounding box center [883, 200] width 6 height 6
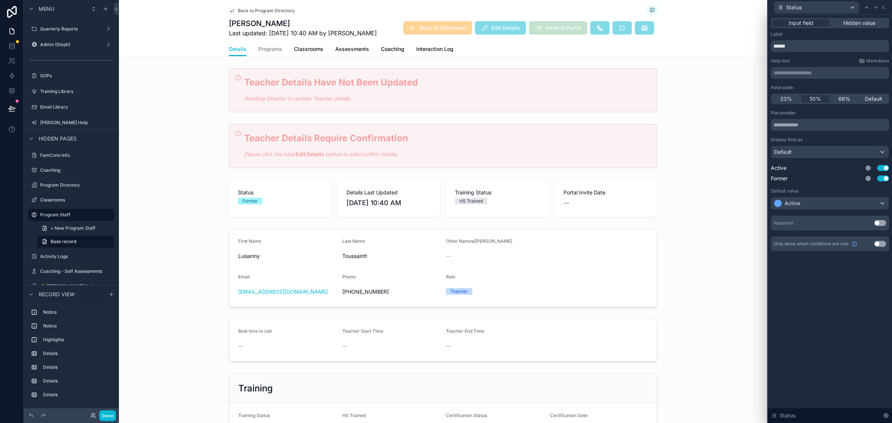
click at [813, 135] on div "Placeholder Display field as Default Active Use setting Former Use setting" at bounding box center [830, 146] width 118 height 72
click at [853, 21] on span "Hidden value" at bounding box center [859, 22] width 32 height 7
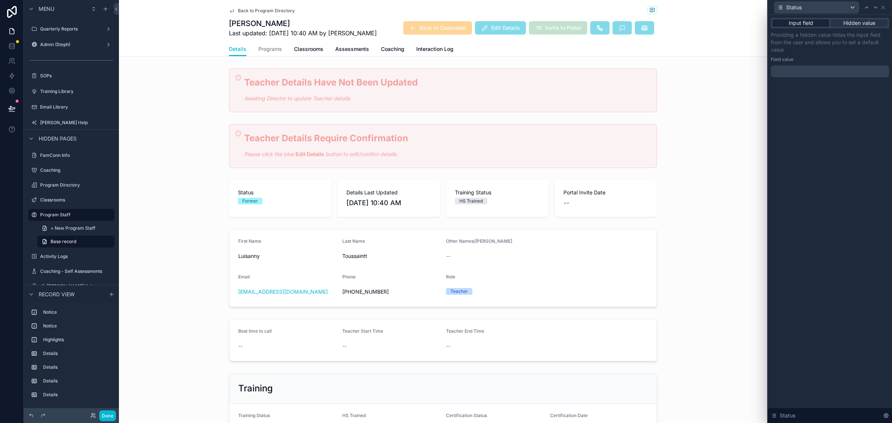
click at [799, 26] on span "Input field" at bounding box center [801, 22] width 25 height 7
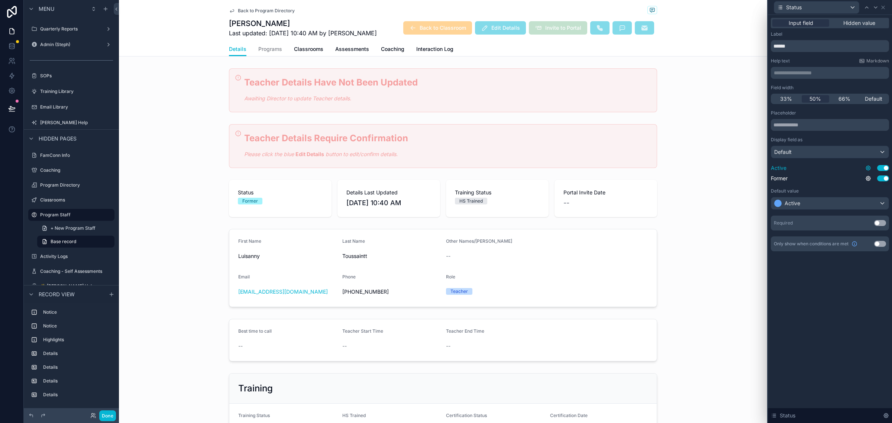
click at [870, 168] on icon at bounding box center [868, 168] width 4 height 4
click at [846, 289] on div "**********" at bounding box center [830, 219] width 124 height 408
click at [884, 415] on icon at bounding box center [886, 415] width 6 height 6
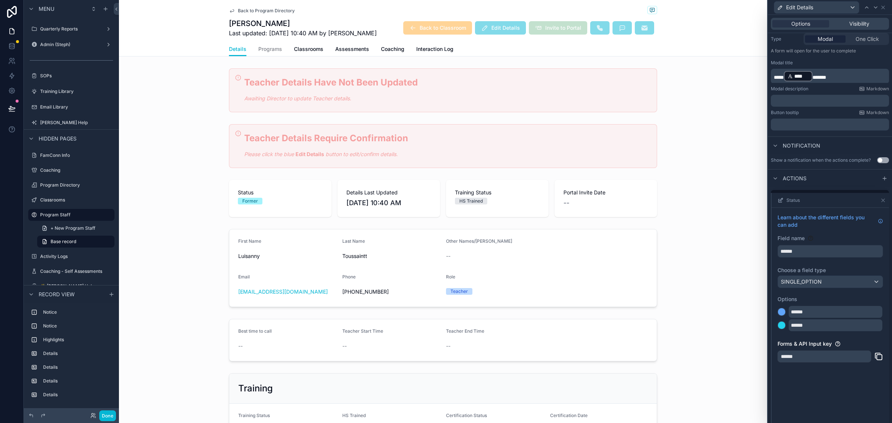
drag, startPoint x: 847, startPoint y: 140, endPoint x: 844, endPoint y: 134, distance: 6.8
click at [848, 140] on div "Notification" at bounding box center [830, 145] width 124 height 18
click at [863, 25] on span "Visibility" at bounding box center [859, 23] width 20 height 7
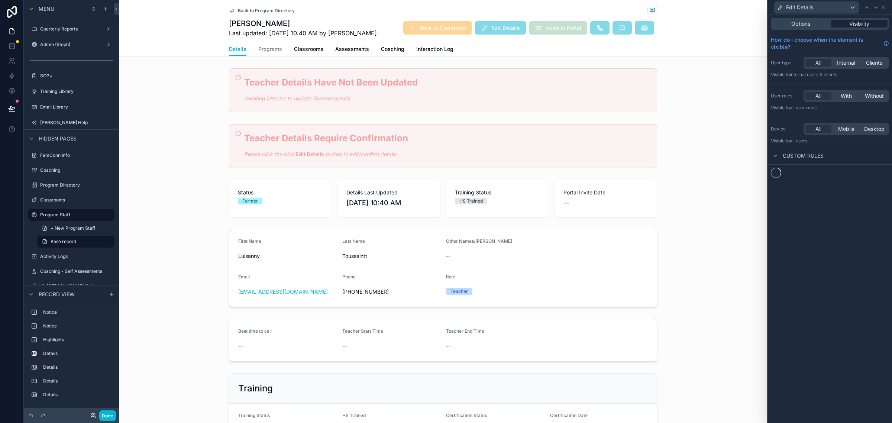
scroll to position [0, 0]
click at [815, 22] on div "Options" at bounding box center [800, 23] width 57 height 7
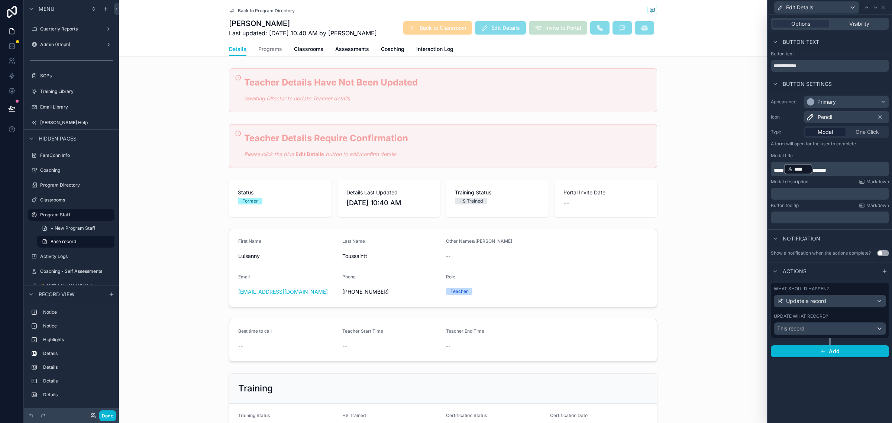
click at [865, 42] on div "Button text" at bounding box center [830, 42] width 124 height 18
click at [843, 287] on div "What should happen?" at bounding box center [830, 289] width 112 height 6
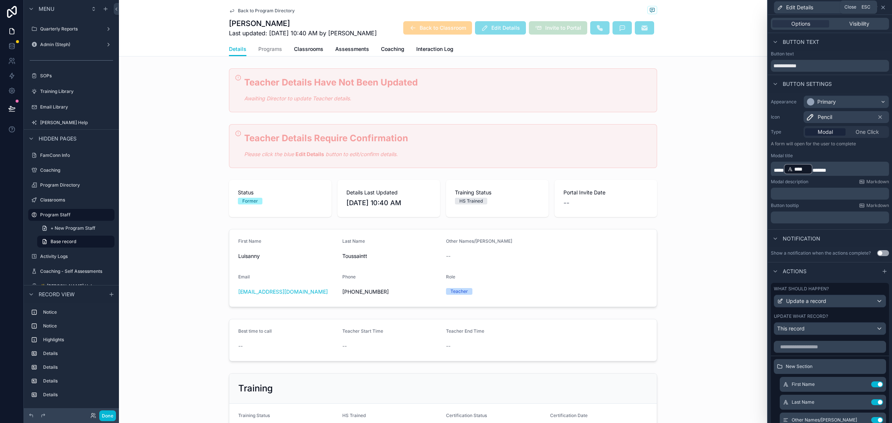
click at [883, 6] on icon at bounding box center [883, 7] width 6 height 6
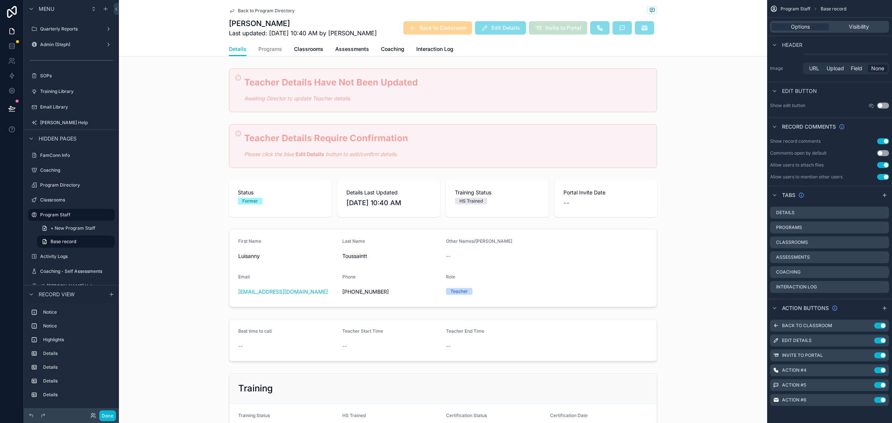
click at [701, 48] on div "Details Programs Classrooms Assessments Coaching Interaction Log" at bounding box center [442, 49] width 639 height 14
click at [12, 109] on icon at bounding box center [11, 108] width 7 height 7
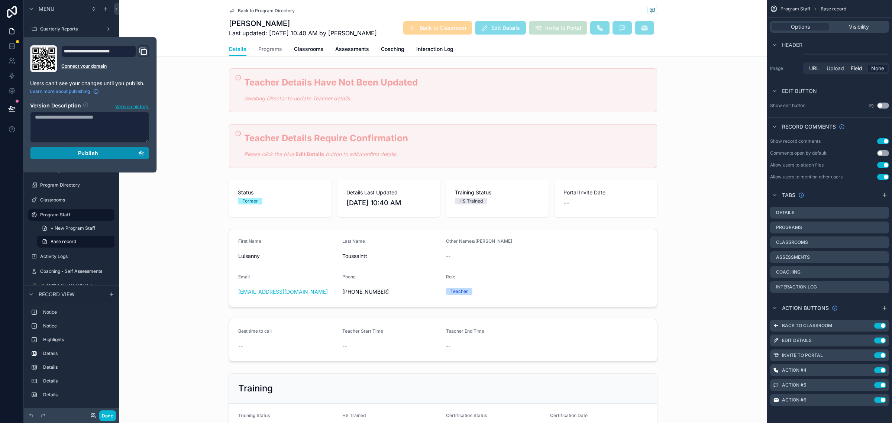
click at [109, 155] on div "Publish" at bounding box center [89, 153] width 109 height 7
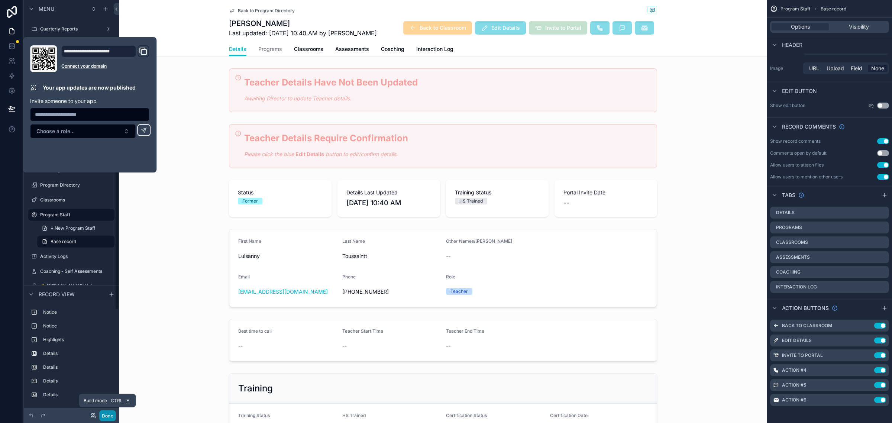
click at [114, 414] on button "Done" at bounding box center [107, 415] width 17 height 11
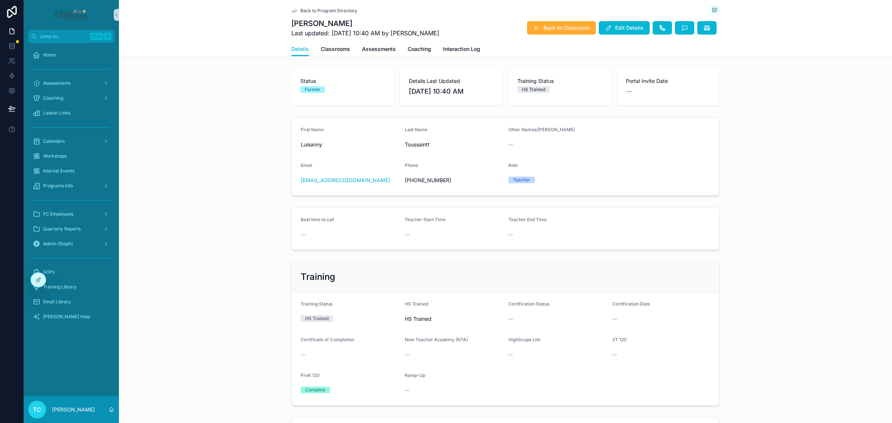
click at [243, 168] on div "First Name [PERSON_NAME] Last Name [PERSON_NAME] Other Names/[PERSON_NAME] -- E…" at bounding box center [505, 156] width 773 height 84
click at [539, 29] on button "Back to Classroom" at bounding box center [561, 27] width 69 height 13
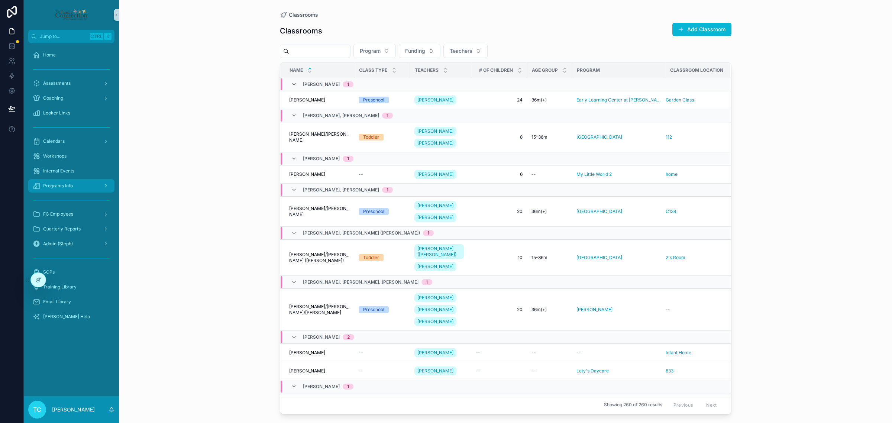
click at [79, 185] on div "Programs Info" at bounding box center [71, 186] width 77 height 12
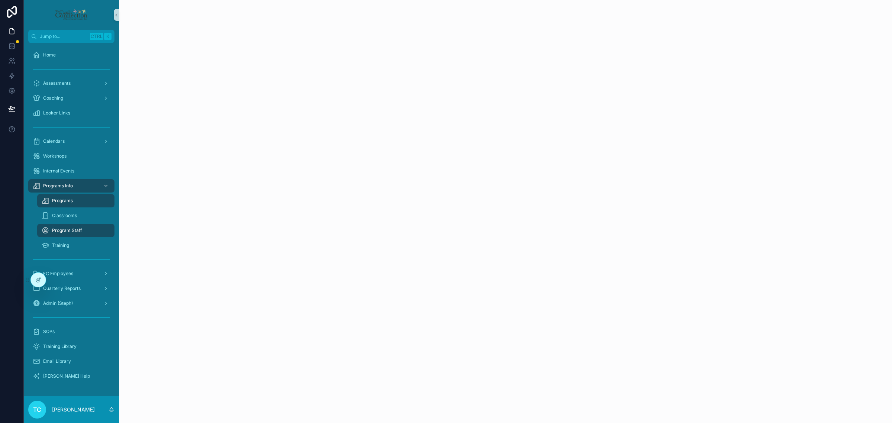
click at [83, 197] on div "Programs" at bounding box center [76, 201] width 68 height 12
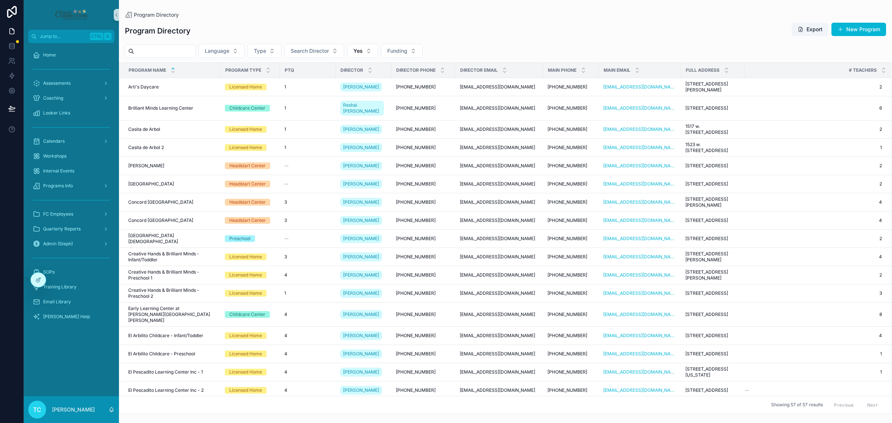
click at [195, 53] on input "scrollable content" at bounding box center [164, 51] width 61 height 10
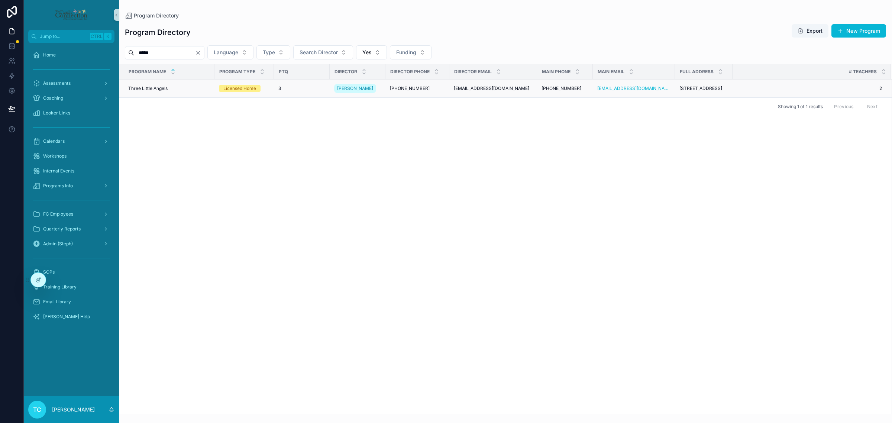
type input "*****"
click at [158, 85] on span "Three Little Angels" at bounding box center [147, 88] width 39 height 6
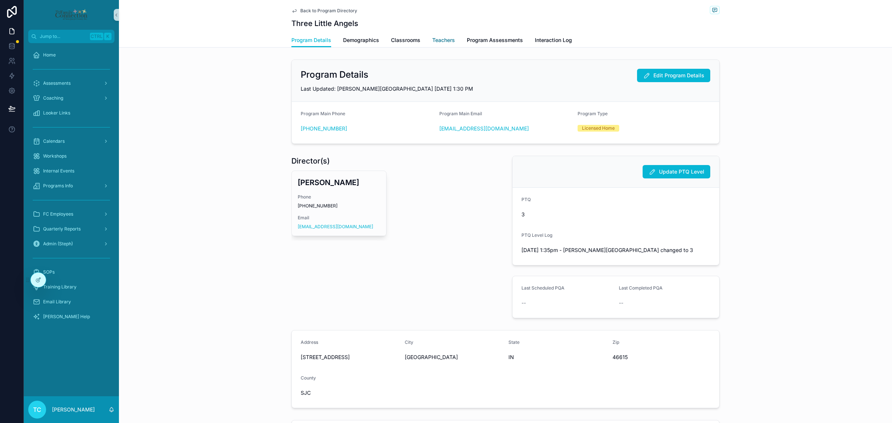
click at [436, 39] on span "Teachers" at bounding box center [443, 39] width 23 height 7
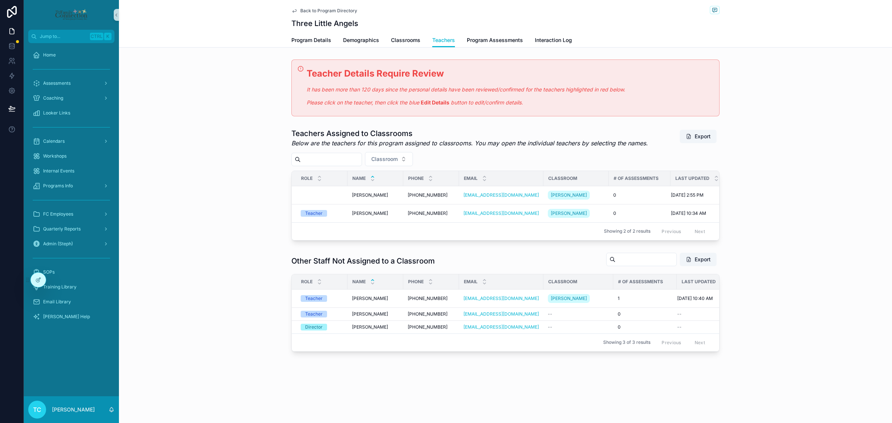
click at [394, 391] on div "Back to Program Directory Three Little Angels Teachers Program Details Demograp…" at bounding box center [505, 201] width 773 height 402
click at [252, 292] on div "Other Staff Not Assigned to a Classroom Export Role Name Phone Email Classroom …" at bounding box center [505, 301] width 773 height 105
click at [33, 277] on div at bounding box center [38, 280] width 15 height 14
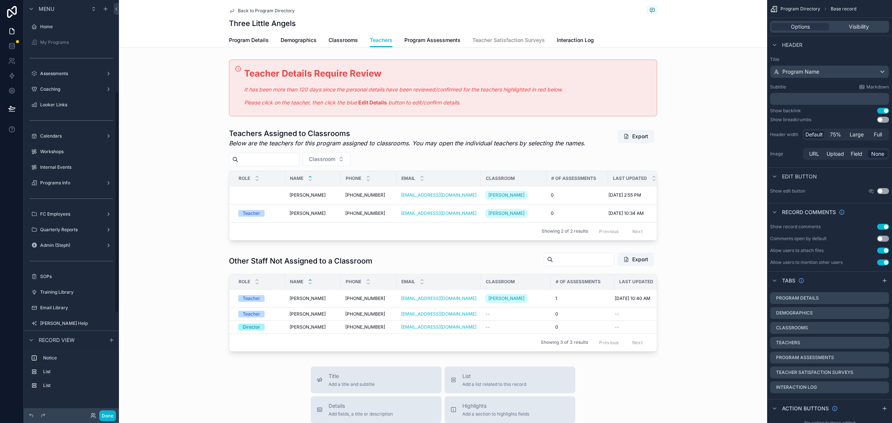
scroll to position [171, 0]
click at [449, 276] on div "scrollable content" at bounding box center [443, 301] width 648 height 105
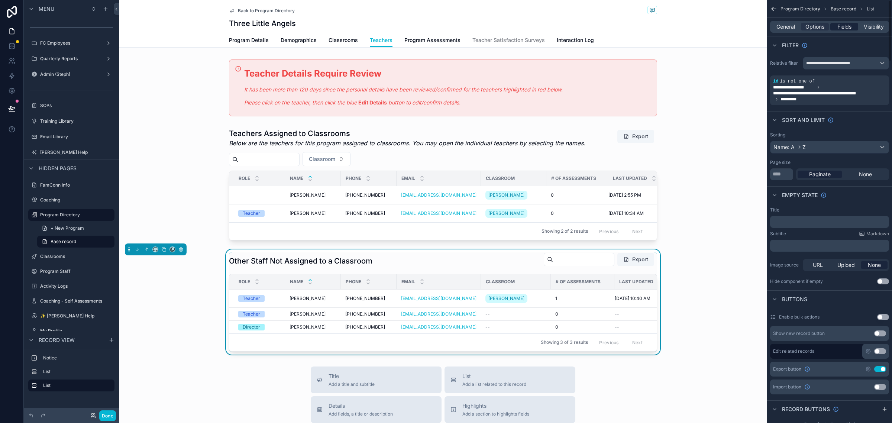
click at [846, 26] on span "Fields" at bounding box center [844, 26] width 14 height 7
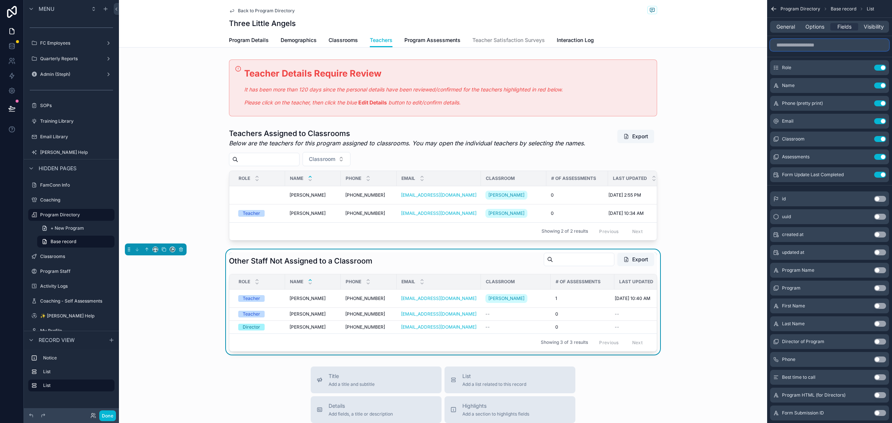
click at [831, 49] on input "scrollable content" at bounding box center [829, 45] width 119 height 12
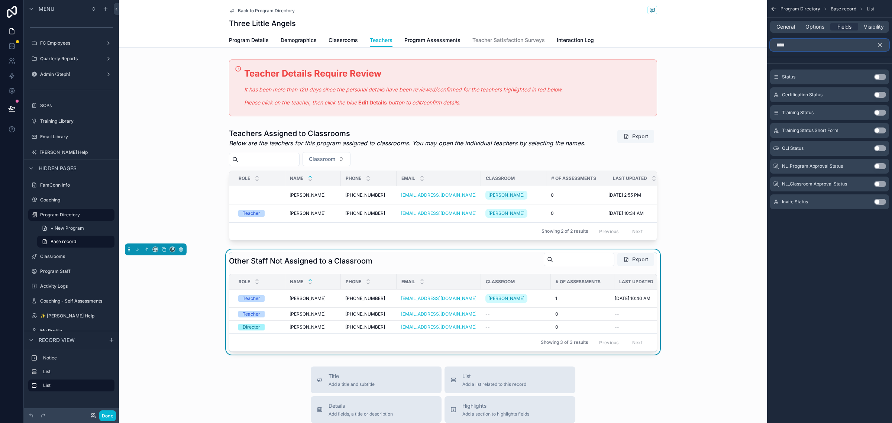
type input "****"
click at [880, 77] on button "Use setting" at bounding box center [880, 77] width 12 height 6
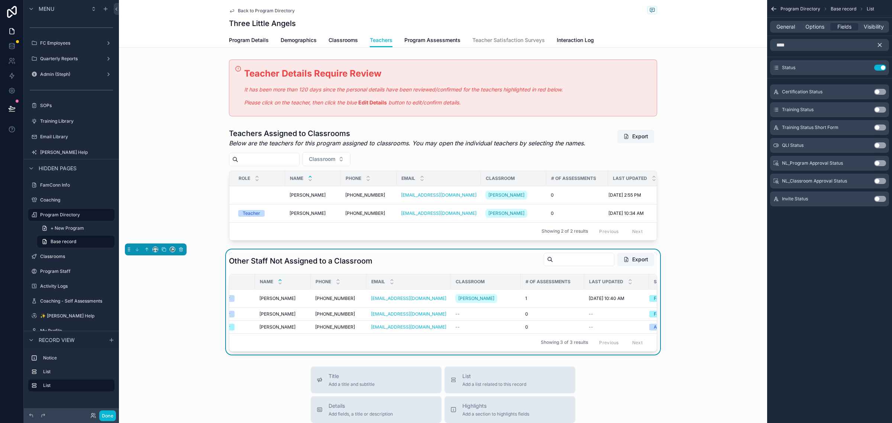
scroll to position [0, 0]
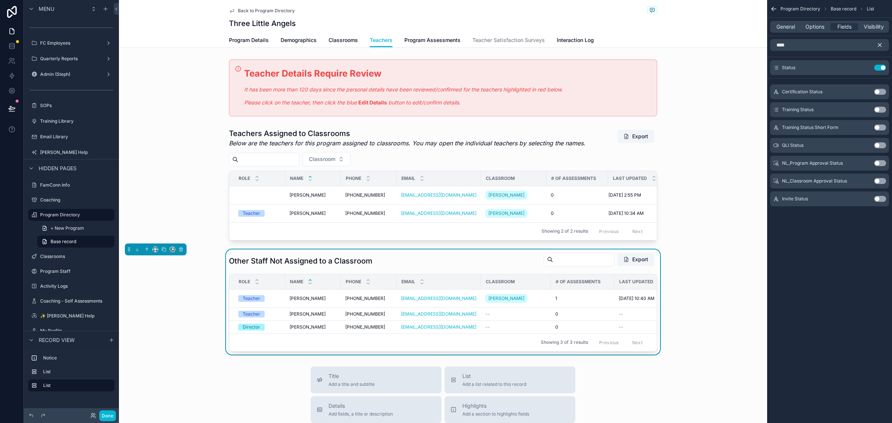
click at [878, 45] on icon "scrollable content" at bounding box center [879, 45] width 7 height 7
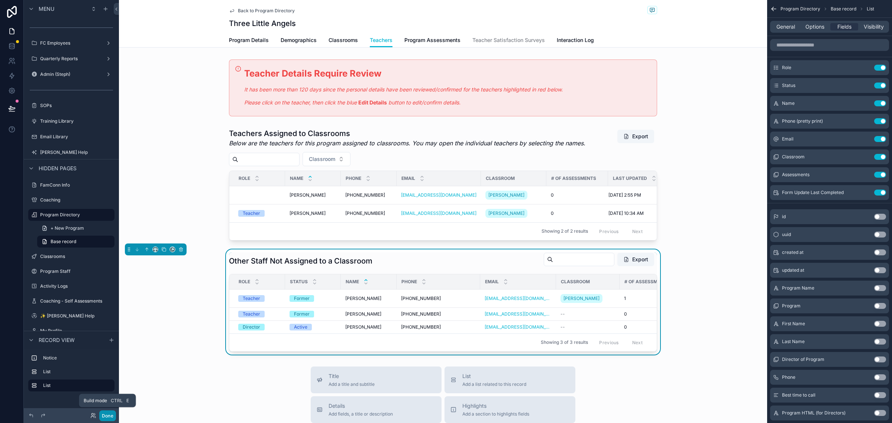
click at [112, 417] on button "Done" at bounding box center [107, 415] width 17 height 11
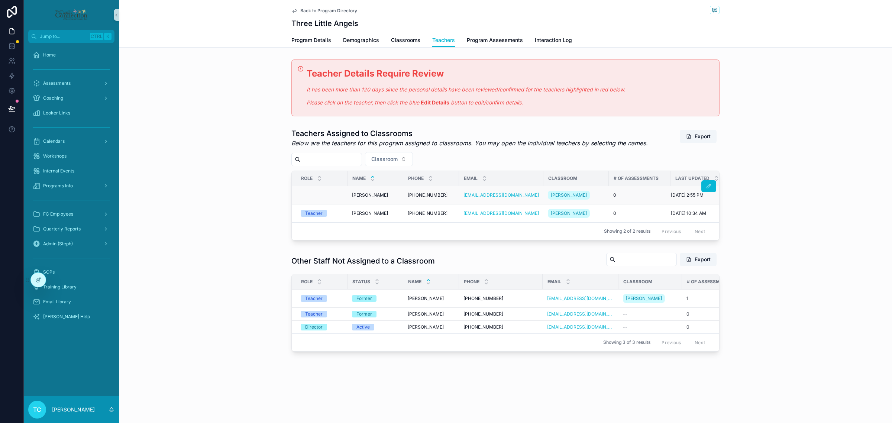
click at [398, 196] on div "[PERSON_NAME] [PERSON_NAME]" at bounding box center [375, 195] width 47 height 6
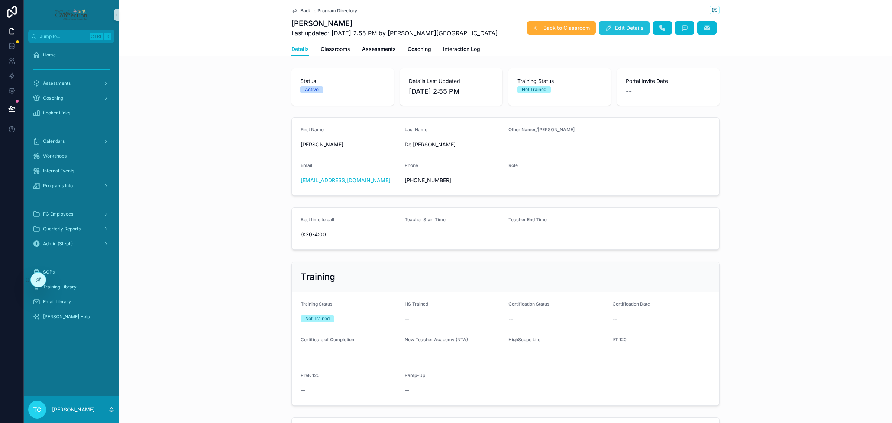
click at [637, 29] on span "Edit Details" at bounding box center [629, 27] width 29 height 7
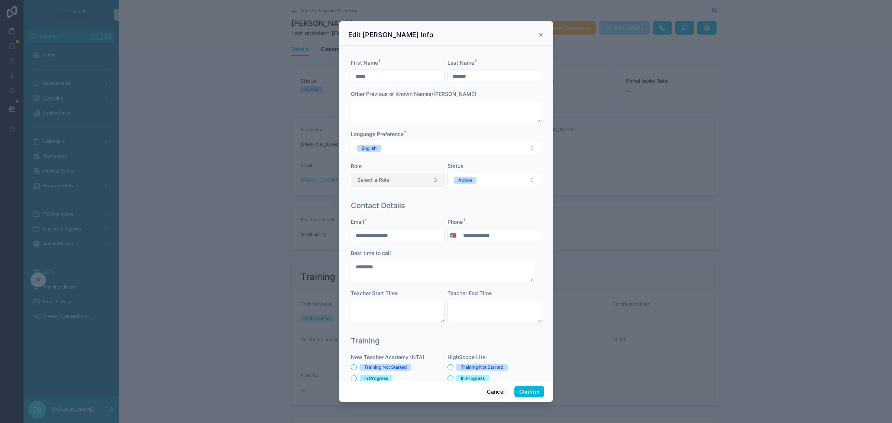
click at [414, 183] on button "Select a Role" at bounding box center [398, 180] width 94 height 14
click at [519, 205] on div "Contact Details" at bounding box center [446, 205] width 190 height 10
click at [430, 181] on button "Select a Role" at bounding box center [398, 180] width 94 height 14
click at [500, 209] on div "Contact Details" at bounding box center [446, 205] width 190 height 10
